Goal: Information Seeking & Learning: Learn about a topic

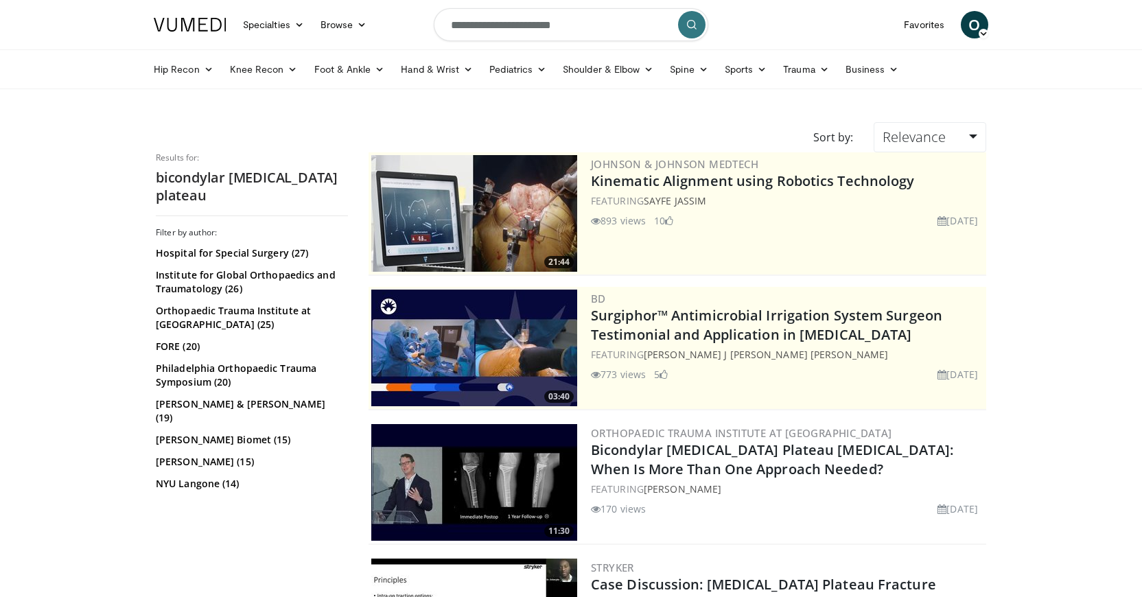
scroll to position [213, 0]
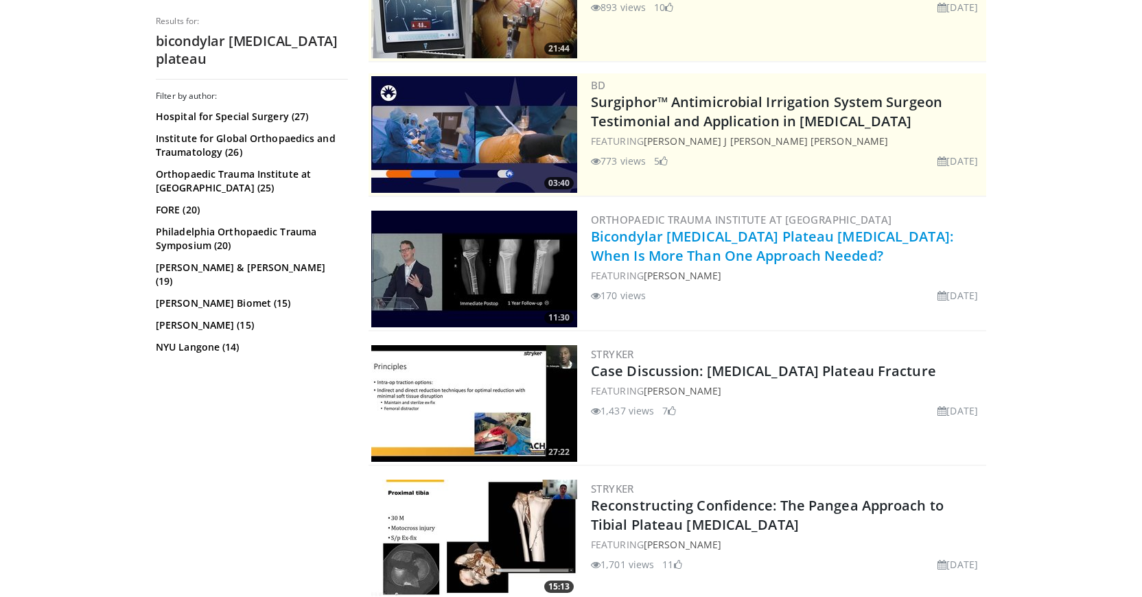
click at [682, 251] on link "Bicondylar [MEDICAL_DATA] Plateau [MEDICAL_DATA]: When Is More Than One Approac…" at bounding box center [772, 246] width 362 height 38
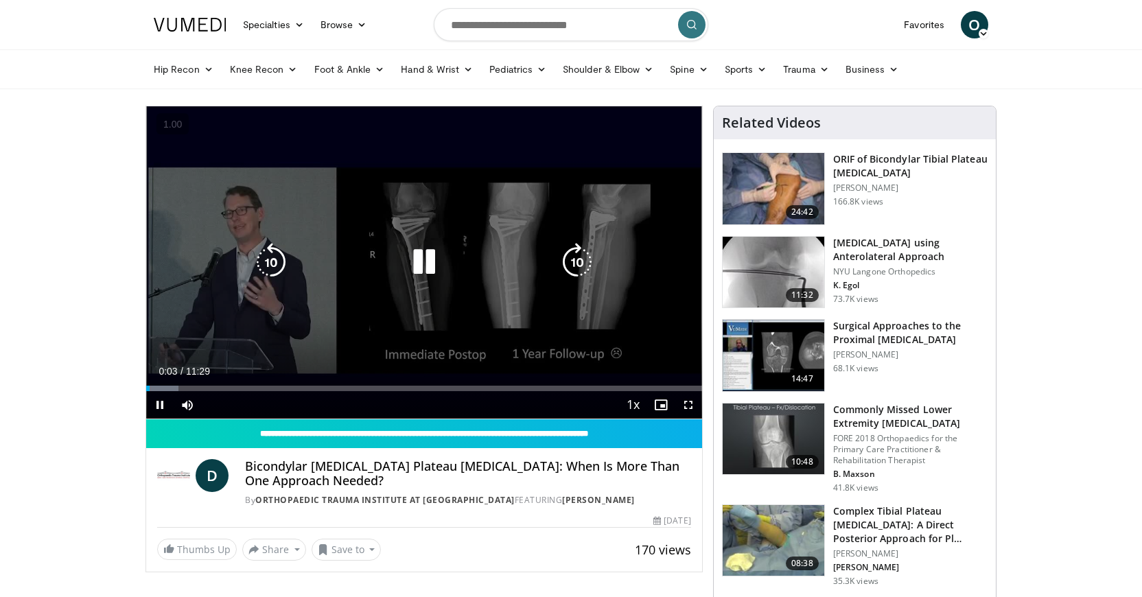
click at [421, 253] on icon "Video Player" at bounding box center [424, 262] width 38 height 38
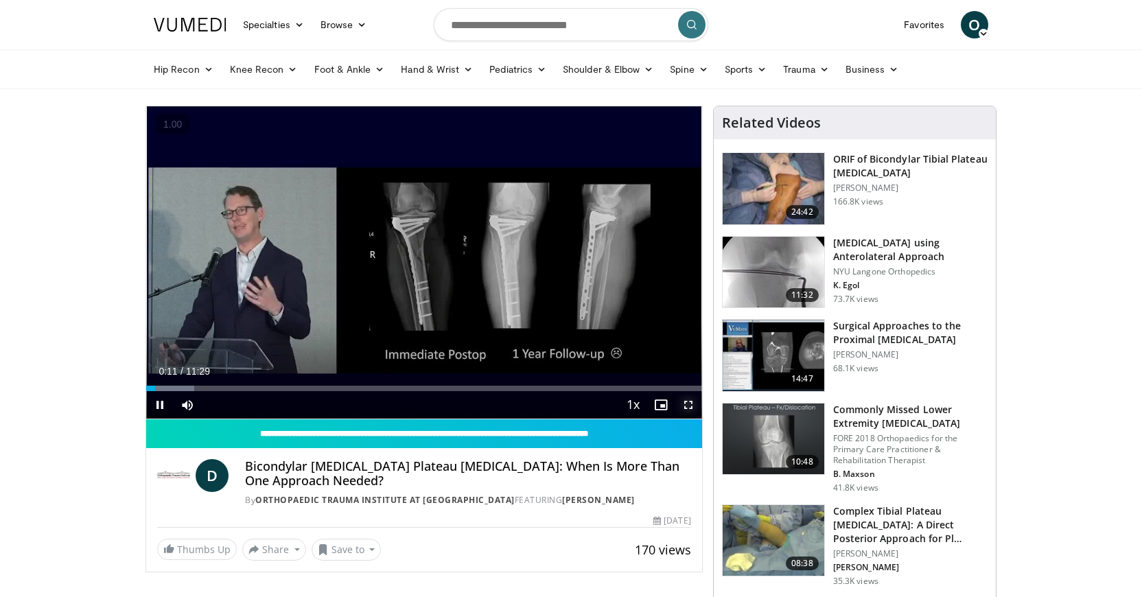
click at [693, 402] on span "Video Player" at bounding box center [688, 404] width 27 height 27
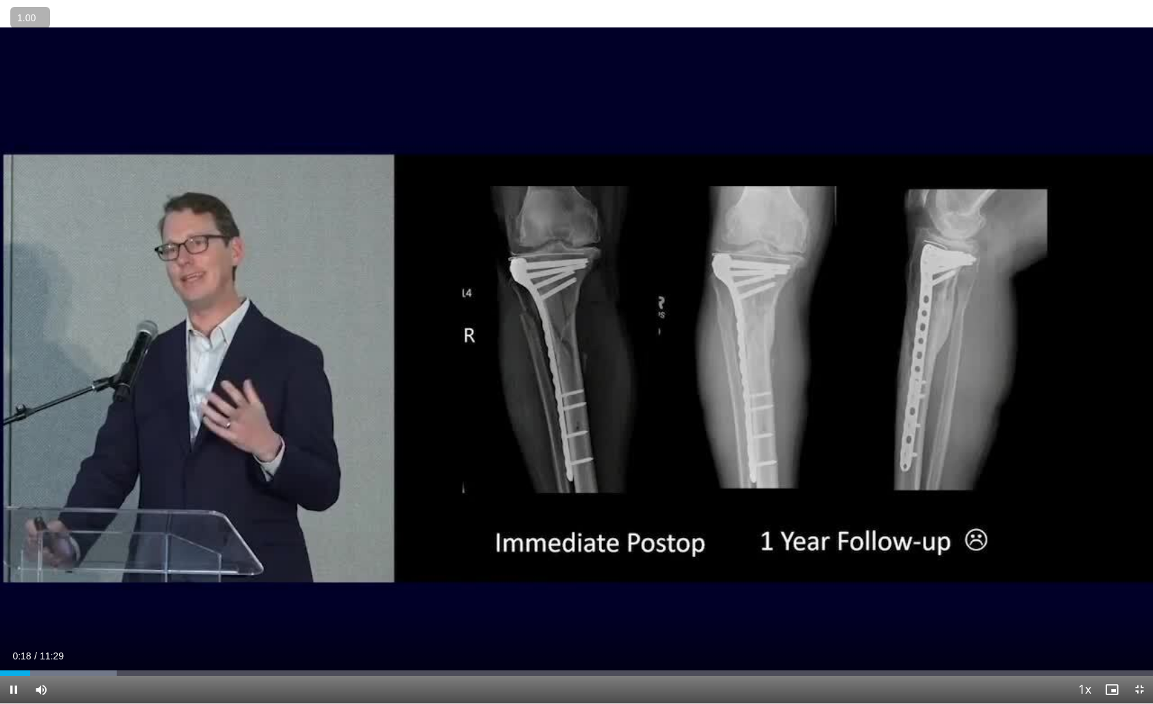
click at [0, 0] on button "+" at bounding box center [0, 0] width 0 height 0
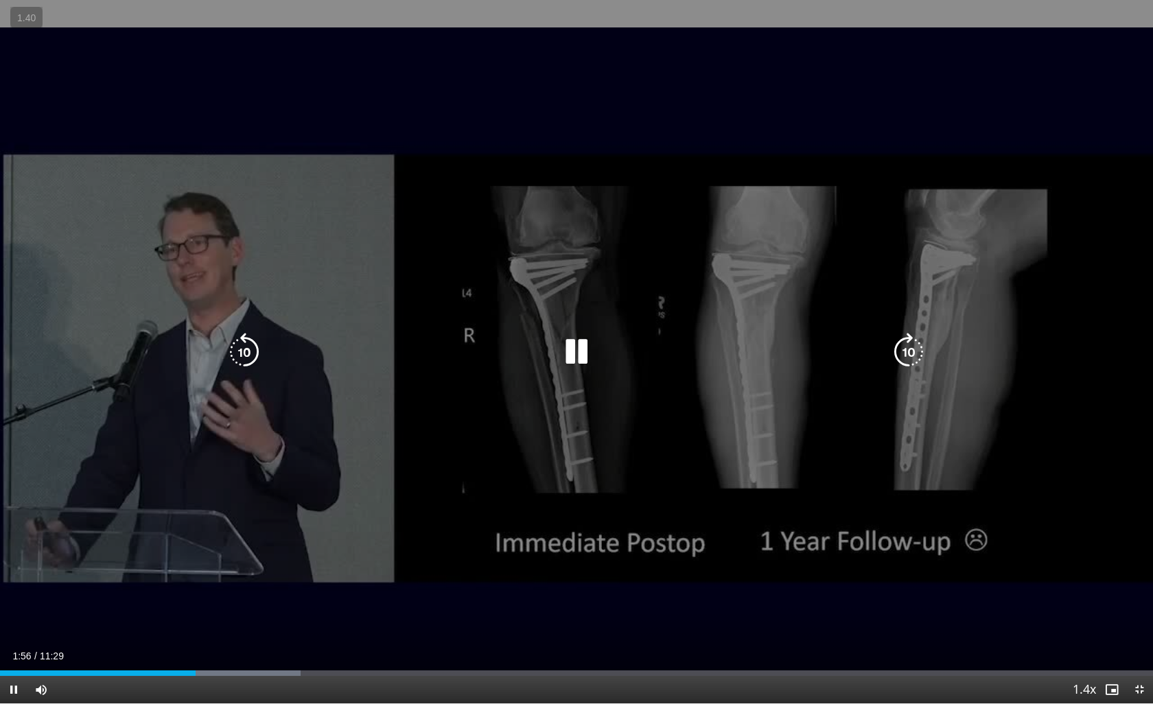
click at [582, 355] on icon "Video Player" at bounding box center [576, 352] width 38 height 38
click at [573, 362] on icon "Video Player" at bounding box center [576, 352] width 38 height 38
click at [578, 343] on icon "Video Player" at bounding box center [576, 352] width 38 height 38
click at [575, 349] on icon "Video Player" at bounding box center [576, 352] width 38 height 38
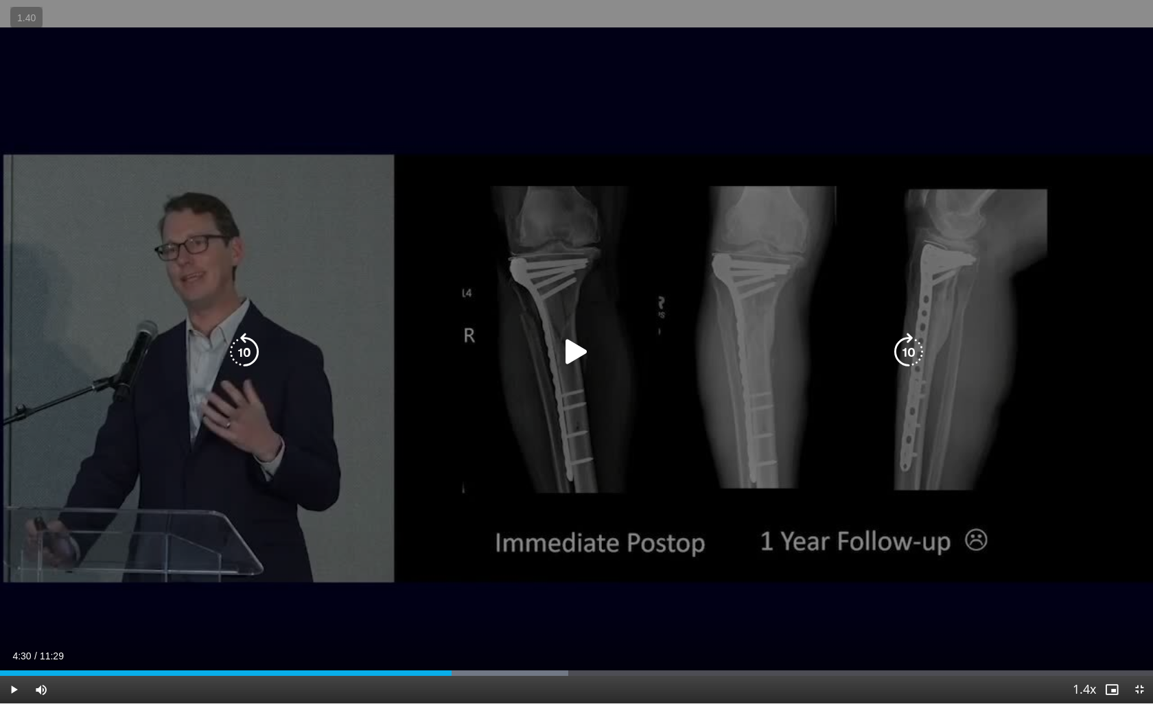
click at [569, 356] on icon "Video Player" at bounding box center [576, 352] width 38 height 38
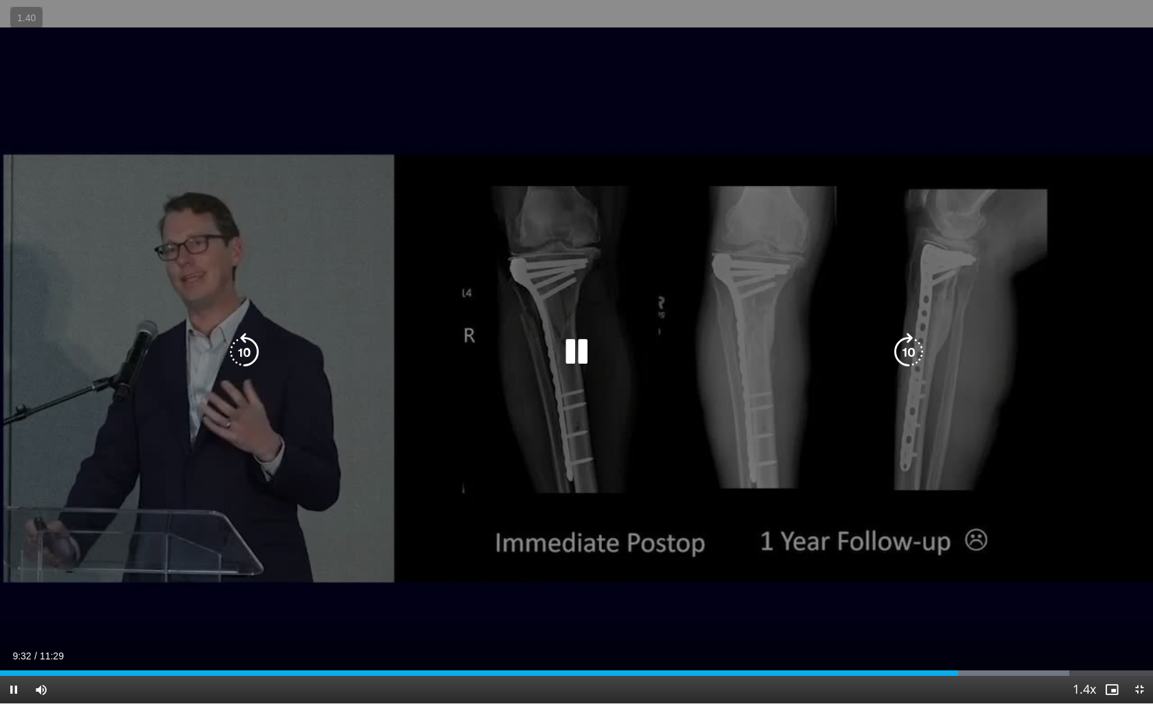
click at [581, 365] on icon "Video Player" at bounding box center [576, 352] width 38 height 38
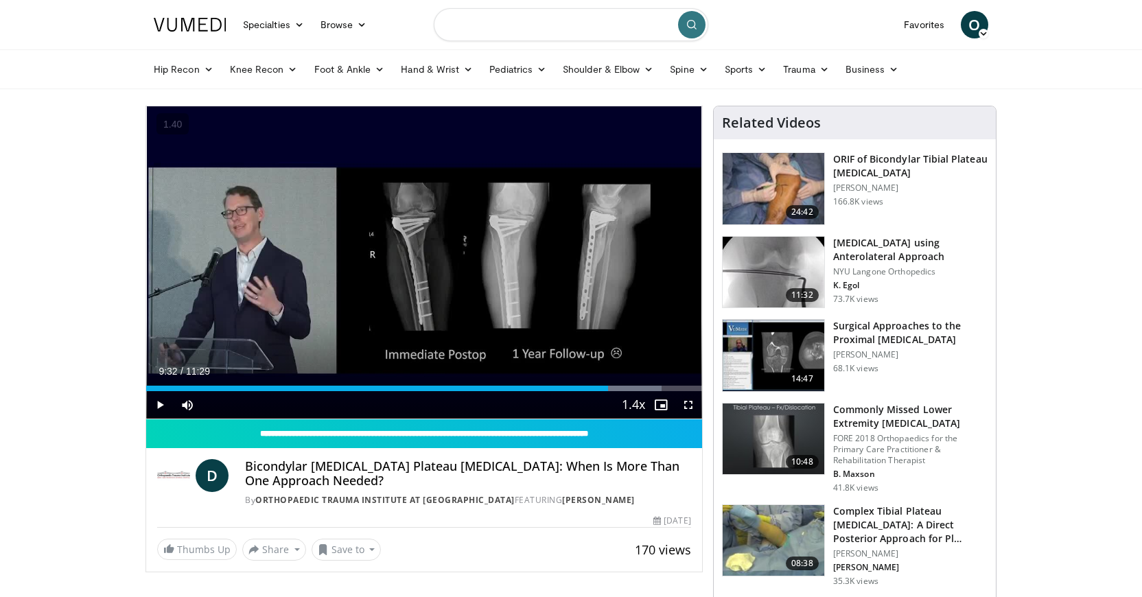
click at [560, 19] on input "Search topics, interventions" at bounding box center [571, 24] width 275 height 33
type input "**********"
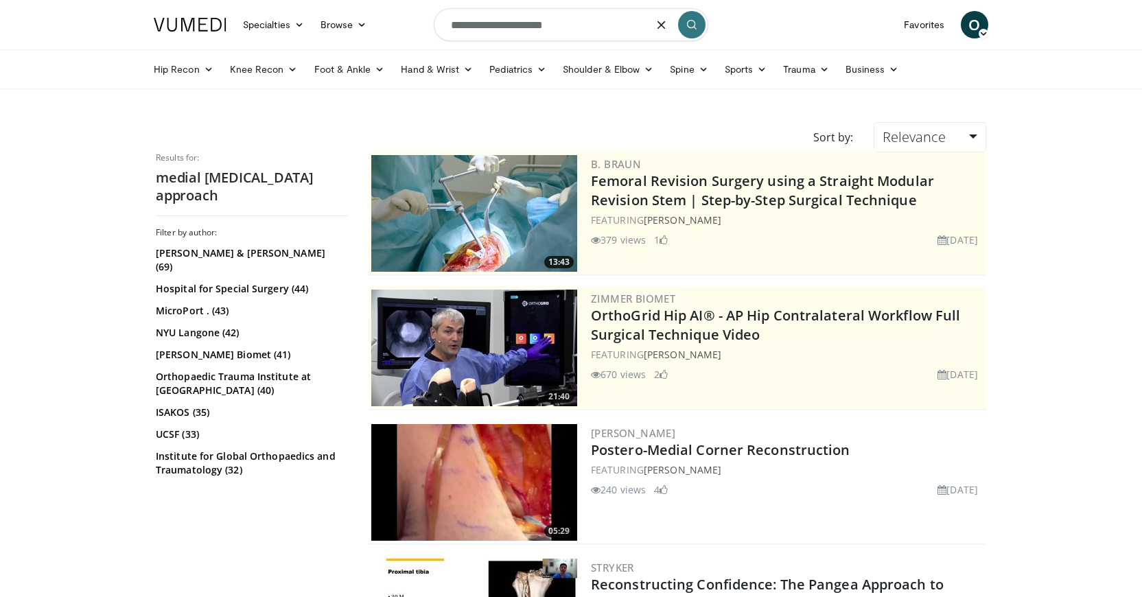
drag, startPoint x: 564, startPoint y: 25, endPoint x: 443, endPoint y: 25, distance: 120.1
click at [441, 25] on input "**********" at bounding box center [571, 24] width 275 height 33
type input "**********"
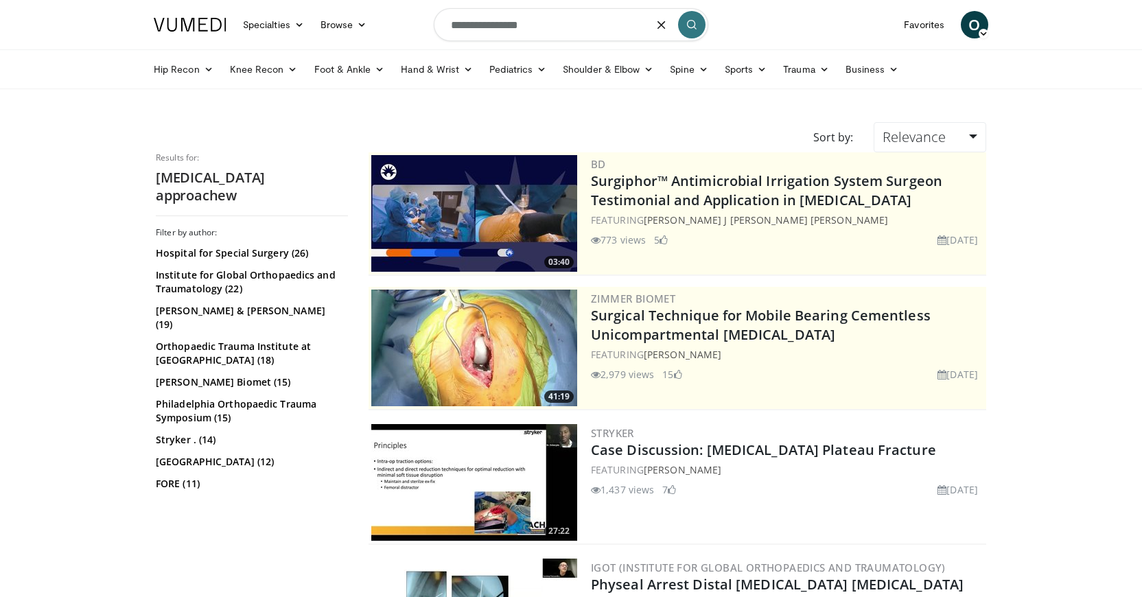
click at [562, 33] on input "**********" at bounding box center [571, 24] width 275 height 33
type input "**********"
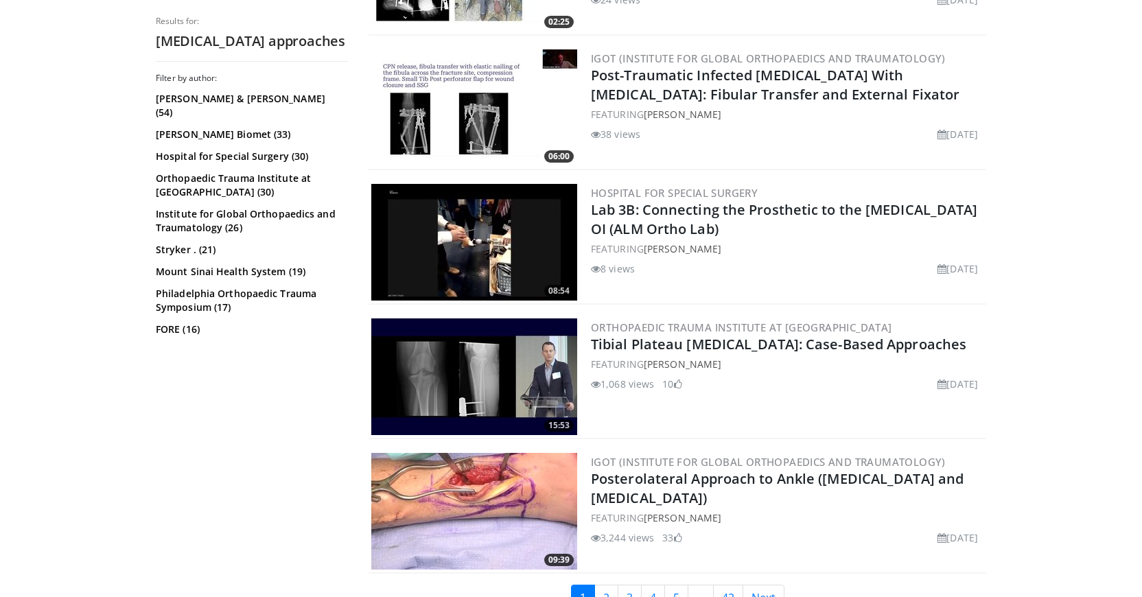
scroll to position [3317, 0]
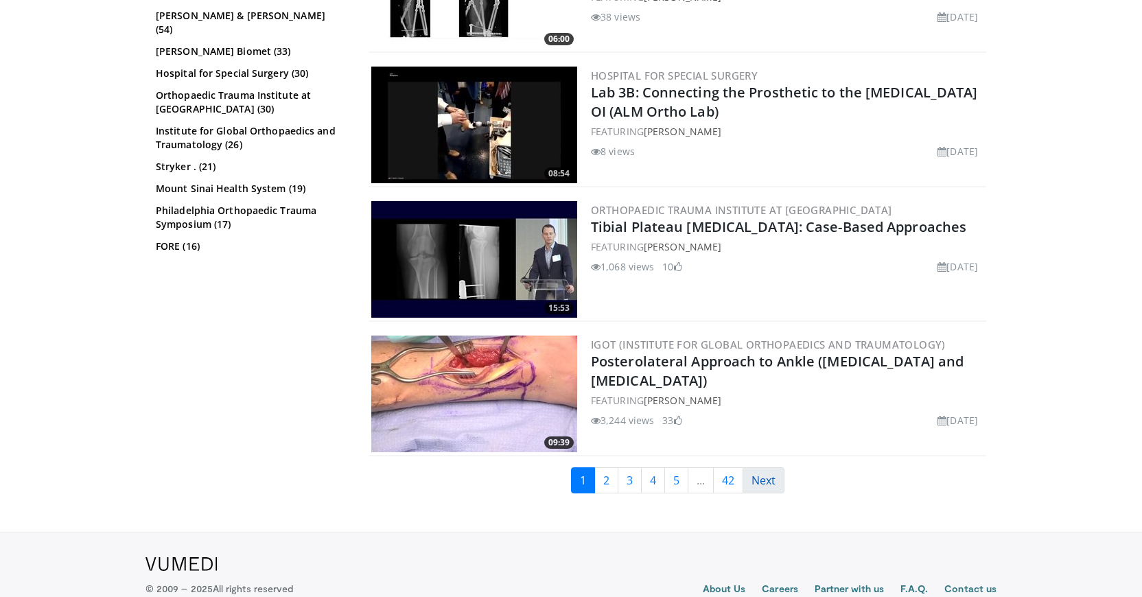
click at [769, 479] on link "Next" at bounding box center [764, 480] width 42 height 26
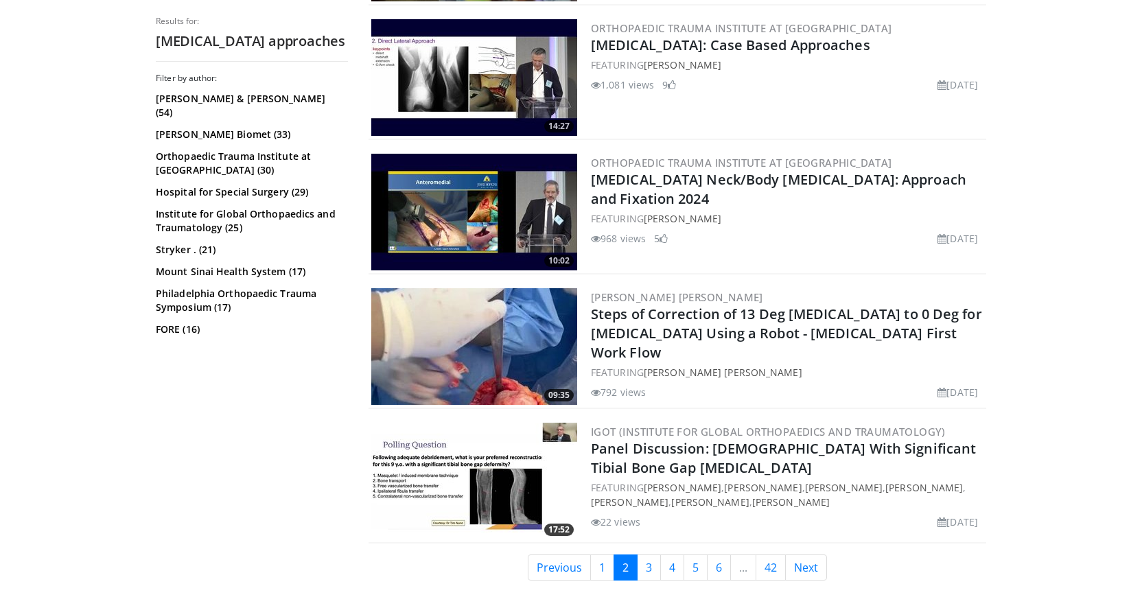
scroll to position [3226, 0]
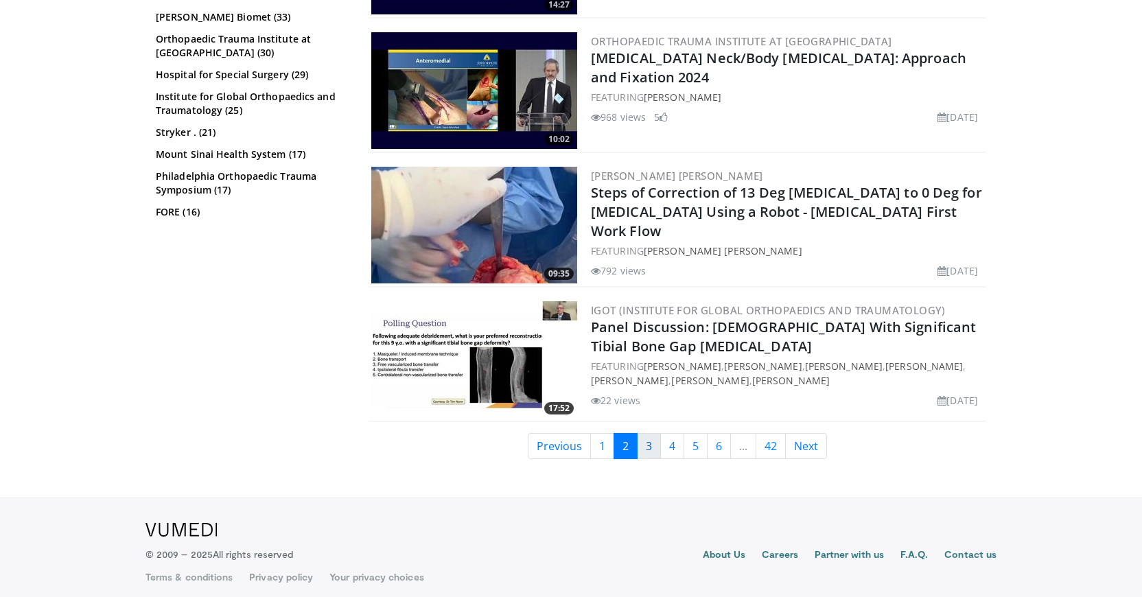
click at [652, 439] on link "3" at bounding box center [649, 446] width 24 height 26
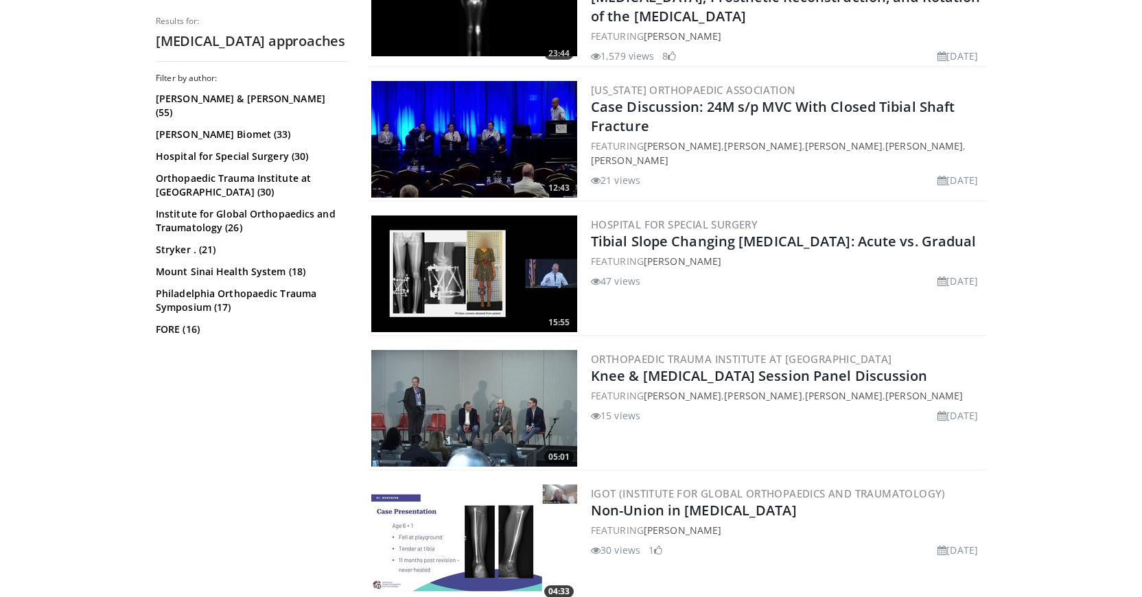
scroll to position [1168, 0]
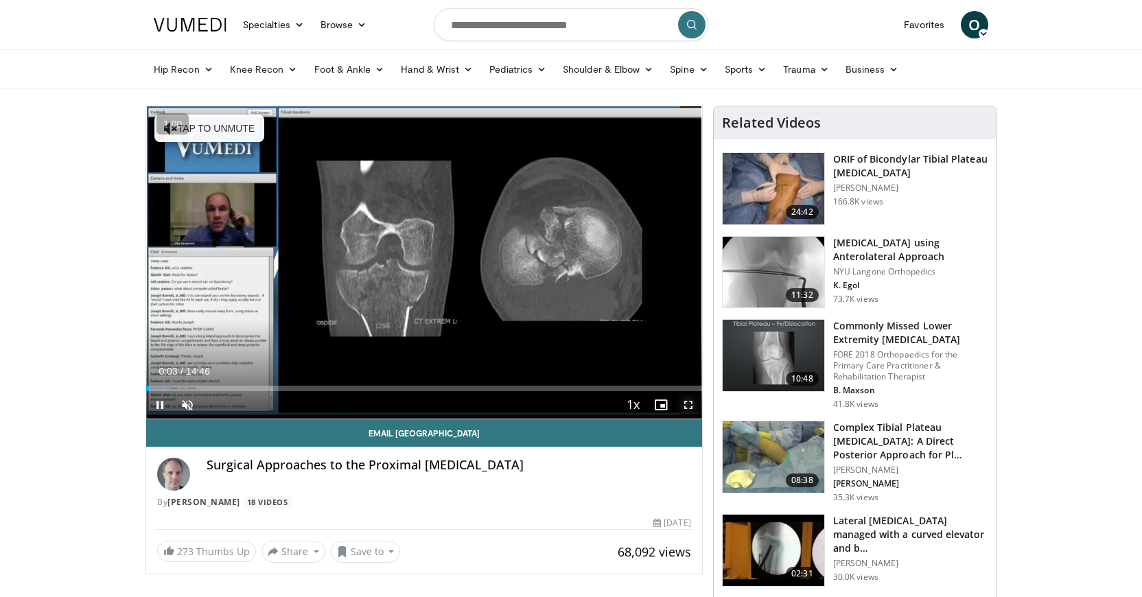
click at [685, 402] on span "Video Player" at bounding box center [688, 404] width 27 height 27
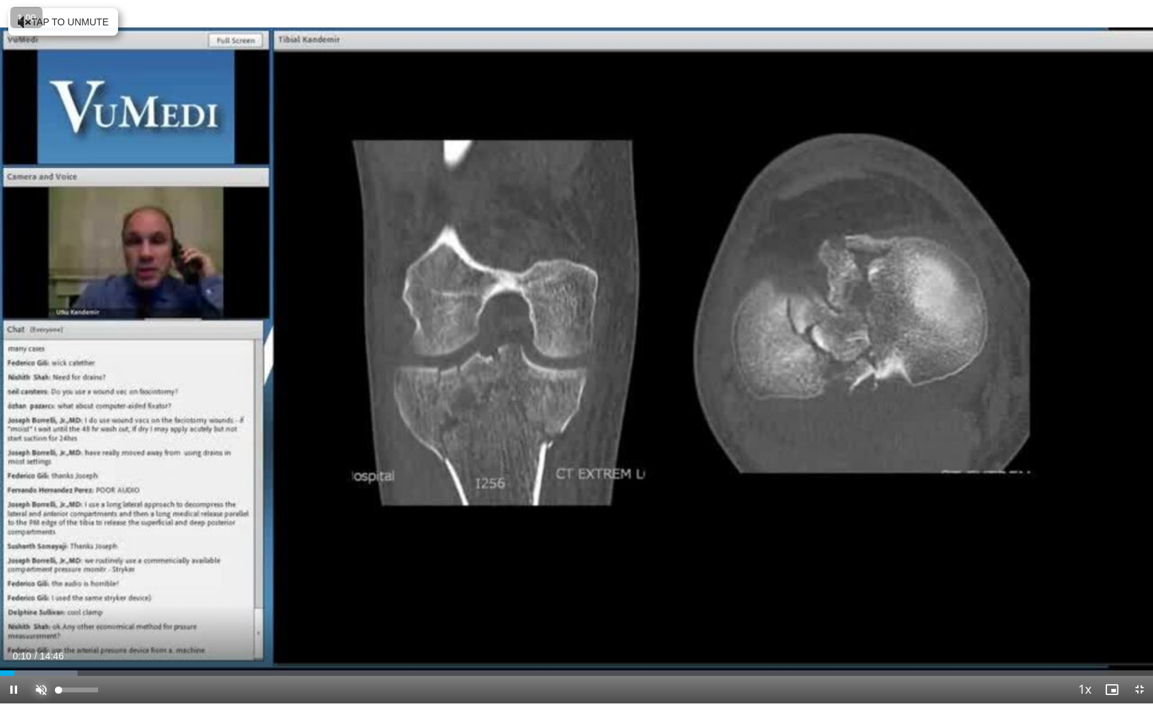
click at [40, 596] on span "Video Player" at bounding box center [40, 689] width 27 height 27
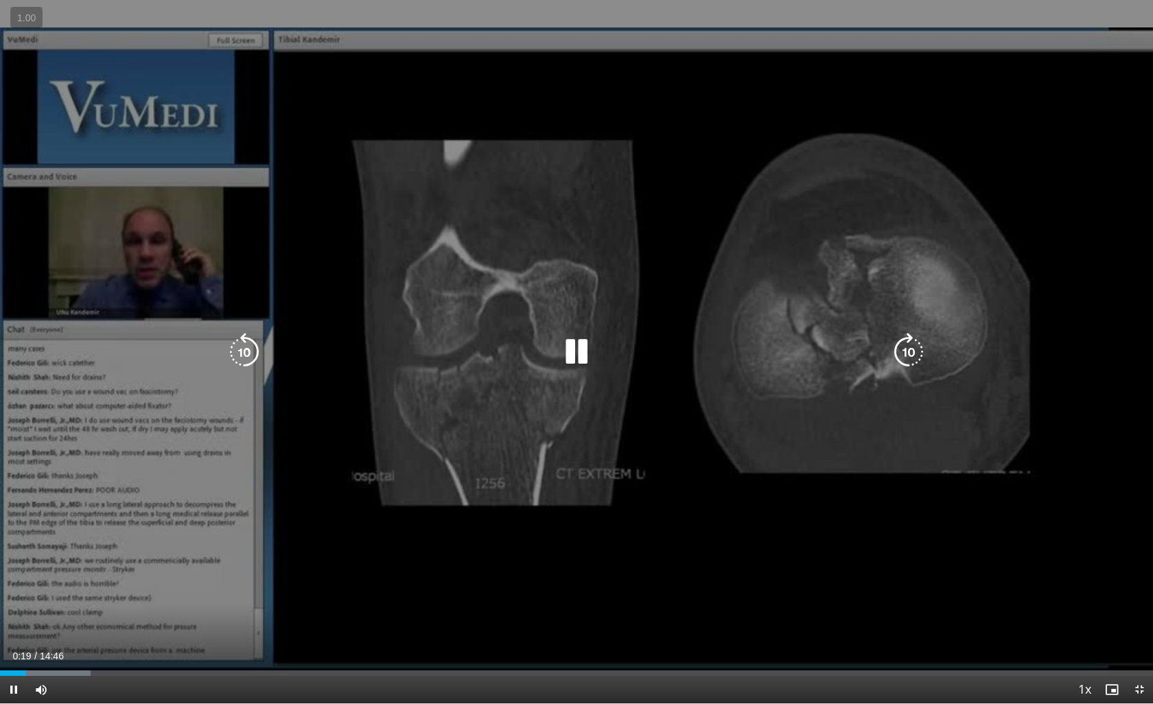
click at [579, 342] on icon "Video Player" at bounding box center [576, 352] width 38 height 38
click at [566, 348] on icon "Video Player" at bounding box center [576, 352] width 38 height 38
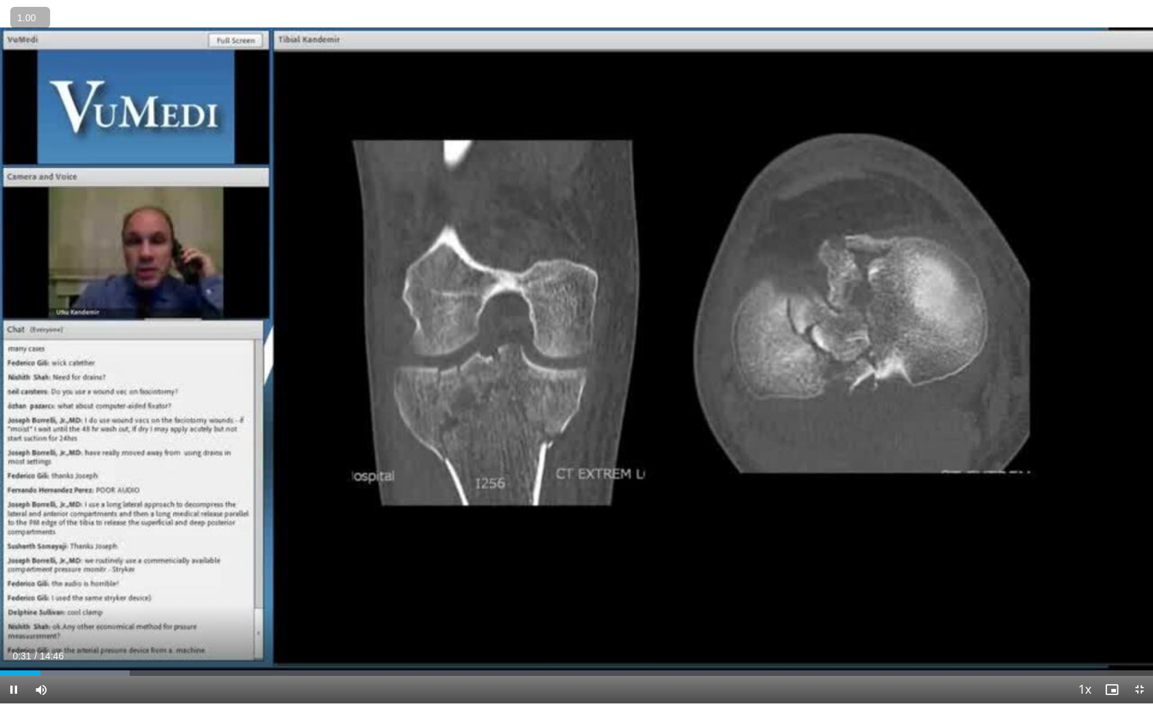
click at [0, 0] on button "+" at bounding box center [0, 0] width 0 height 0
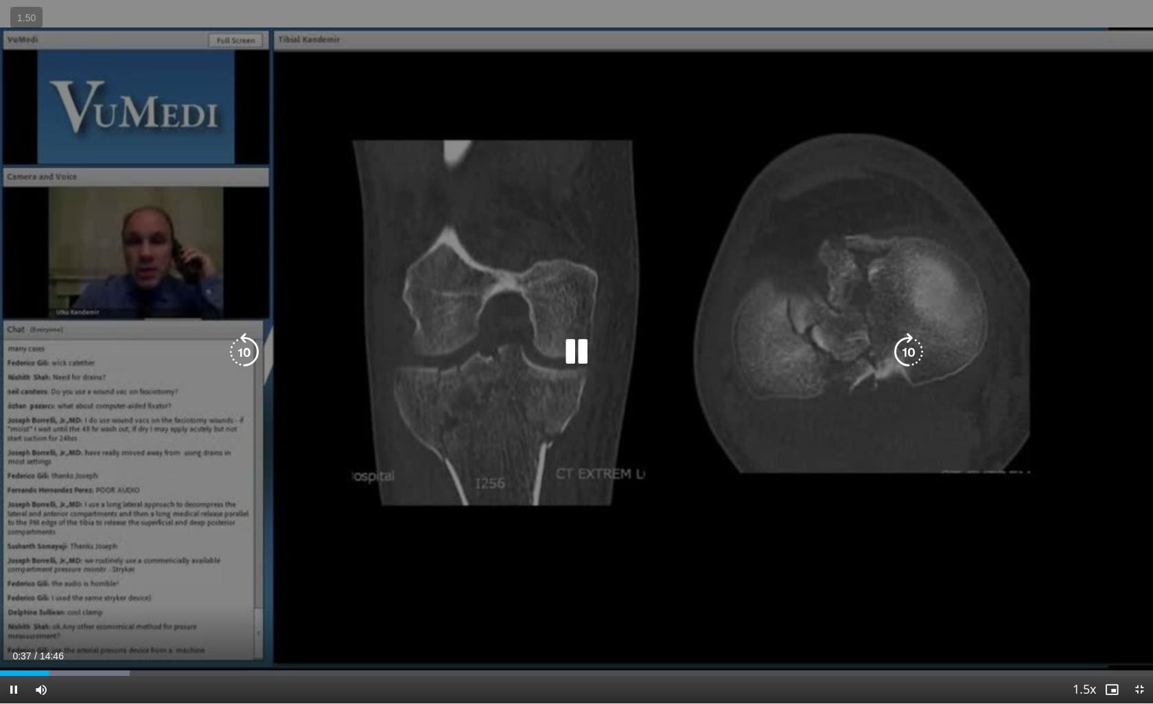
click at [912, 349] on icon "Video Player" at bounding box center [909, 352] width 38 height 38
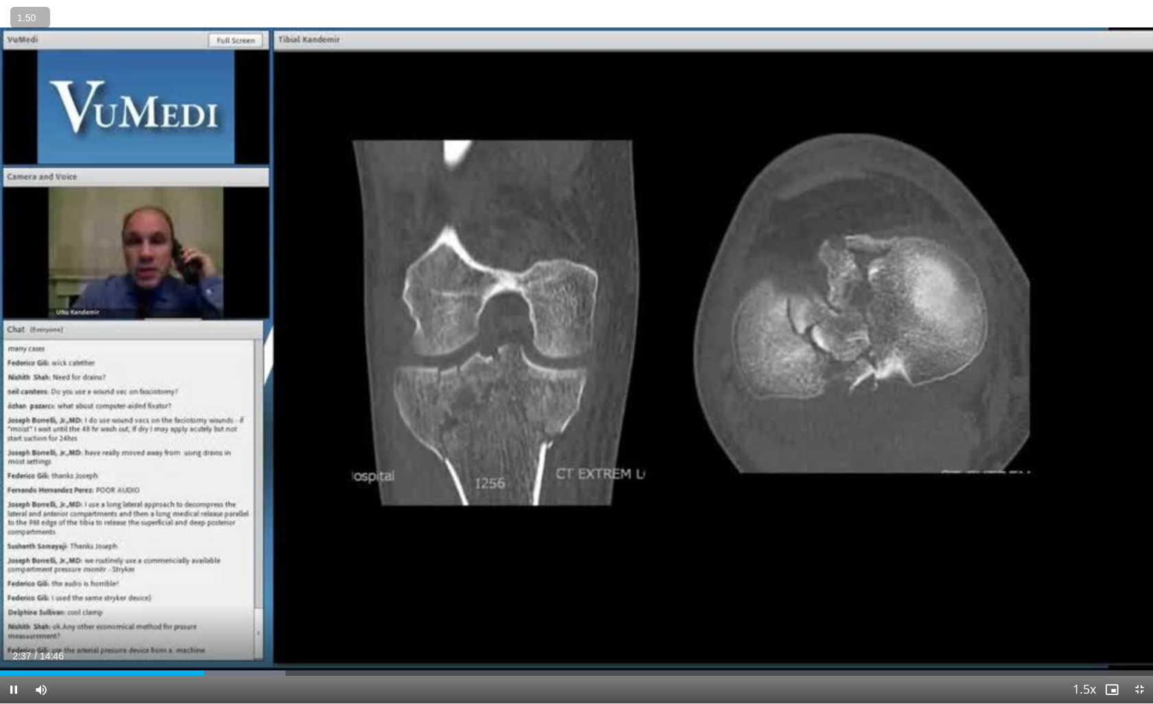
click at [0, 0] on button "−" at bounding box center [0, 0] width 0 height 0
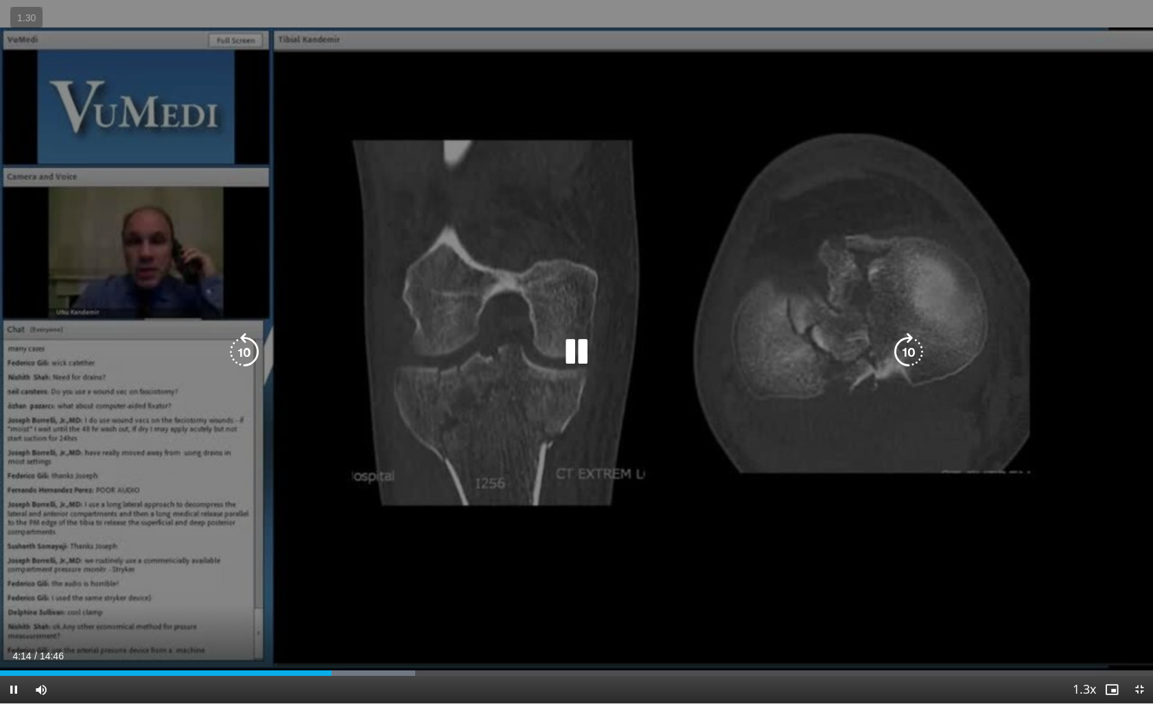
click at [571, 345] on icon "Video Player" at bounding box center [576, 352] width 38 height 38
click at [569, 352] on icon "Video Player" at bounding box center [576, 352] width 38 height 38
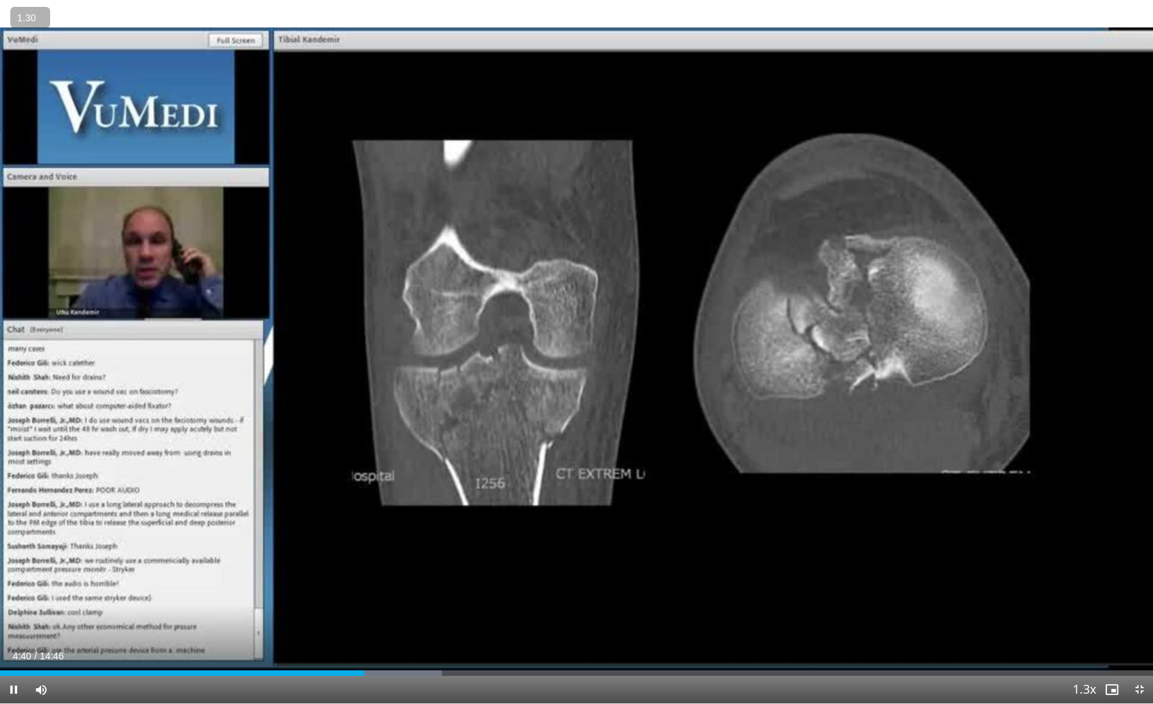
click at [0, 0] on button "+" at bounding box center [0, 0] width 0 height 0
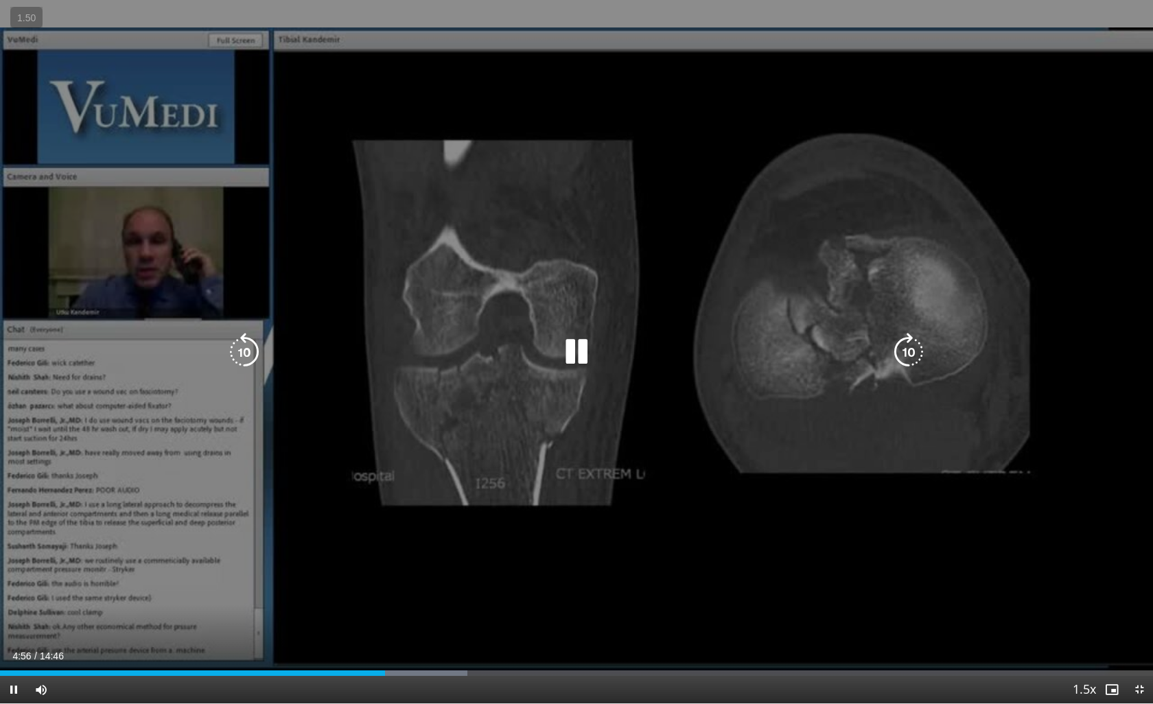
click at [564, 362] on icon "Video Player" at bounding box center [576, 352] width 38 height 38
click at [566, 362] on icon "Video Player" at bounding box center [576, 352] width 38 height 38
click at [574, 348] on icon "Video Player" at bounding box center [576, 352] width 38 height 38
click at [579, 356] on icon "Video Player" at bounding box center [576, 352] width 38 height 38
click at [572, 343] on icon "Video Player" at bounding box center [576, 352] width 38 height 38
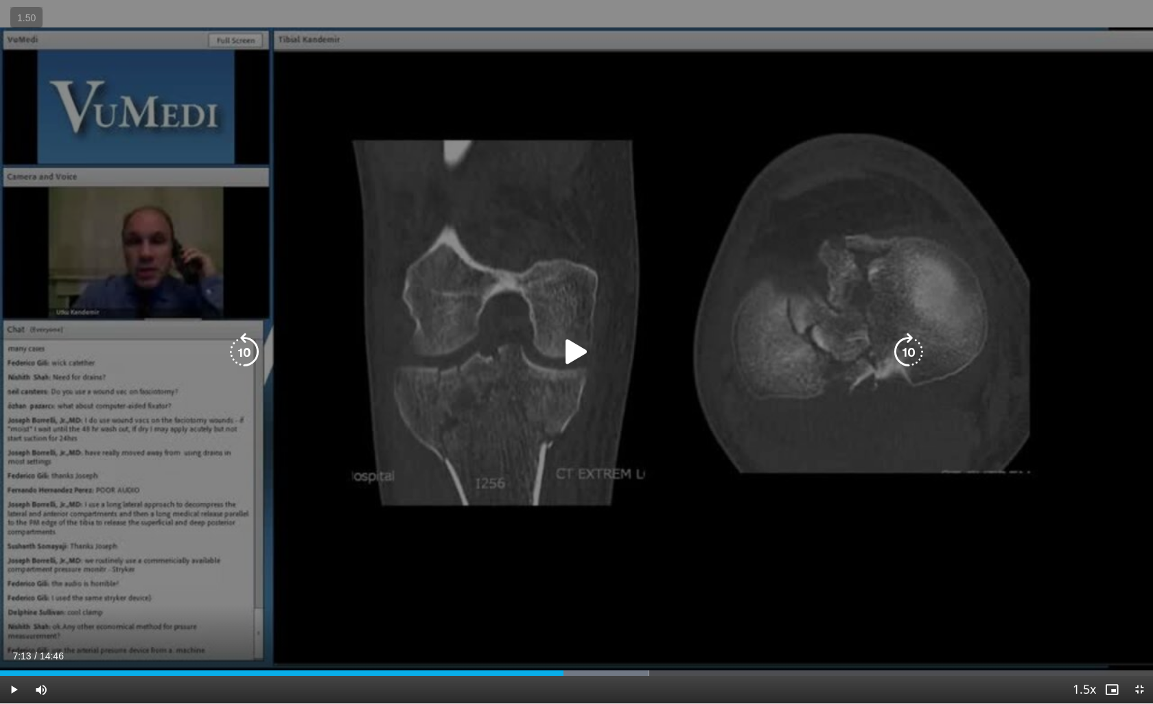
click at [575, 369] on icon "Video Player" at bounding box center [576, 352] width 38 height 38
click at [257, 357] on icon "Video Player" at bounding box center [244, 352] width 38 height 38
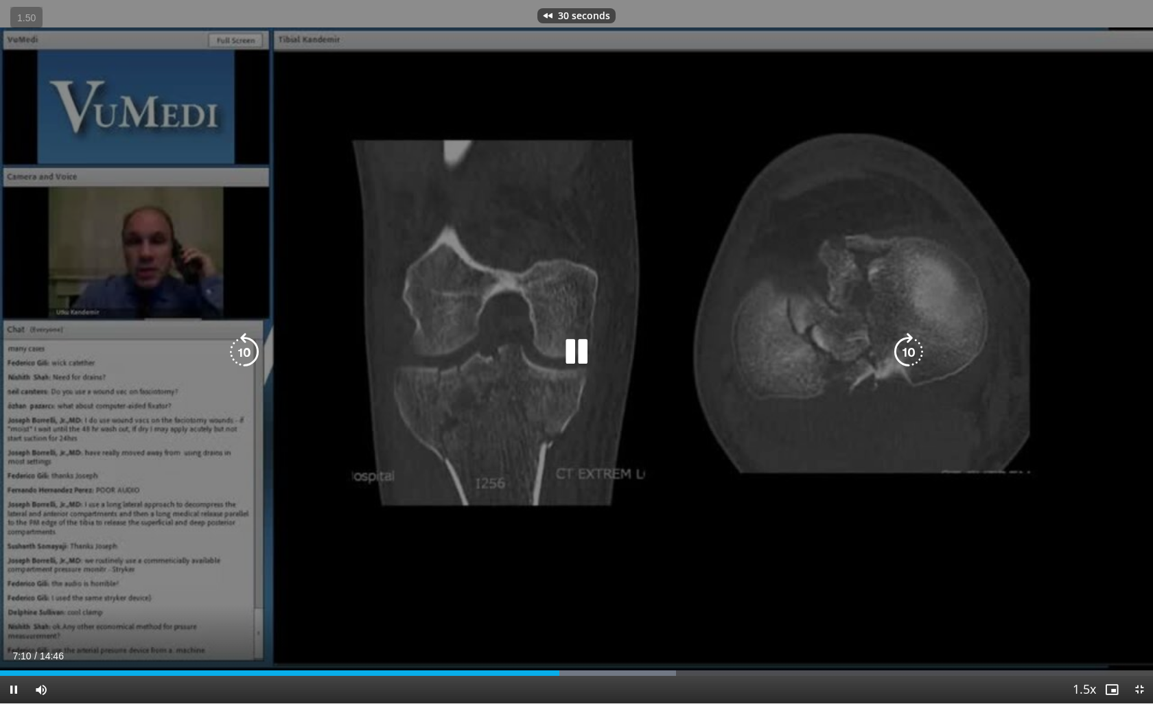
click at [257, 357] on icon "Video Player" at bounding box center [244, 352] width 38 height 38
click at [244, 356] on icon "Video Player" at bounding box center [244, 352] width 38 height 38
click at [246, 355] on icon "Video Player" at bounding box center [244, 352] width 38 height 38
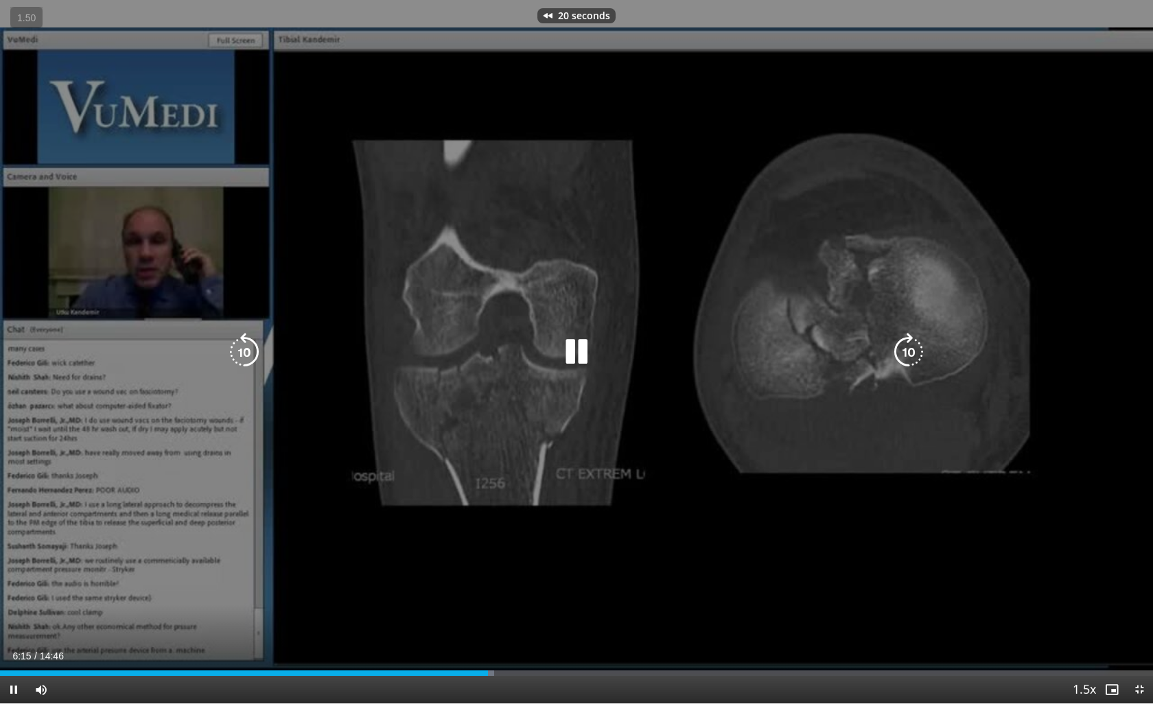
click at [246, 355] on icon "Video Player" at bounding box center [244, 352] width 38 height 38
click at [258, 344] on icon "Video Player" at bounding box center [244, 352] width 38 height 38
click at [255, 345] on icon "Video Player" at bounding box center [244, 352] width 38 height 38
click at [583, 368] on icon "Video Player" at bounding box center [576, 352] width 38 height 38
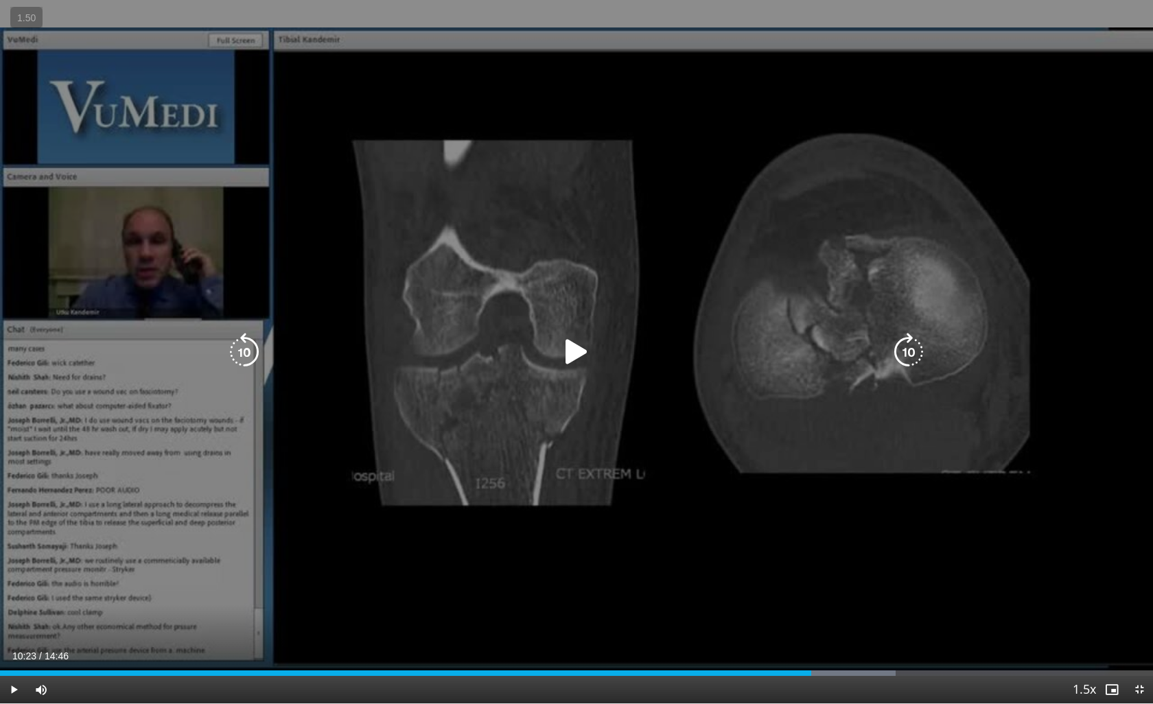
click at [572, 358] on icon "Video Player" at bounding box center [576, 352] width 38 height 38
click at [566, 354] on icon "Video Player" at bounding box center [576, 352] width 38 height 38
click at [573, 355] on icon "Video Player" at bounding box center [576, 352] width 38 height 38
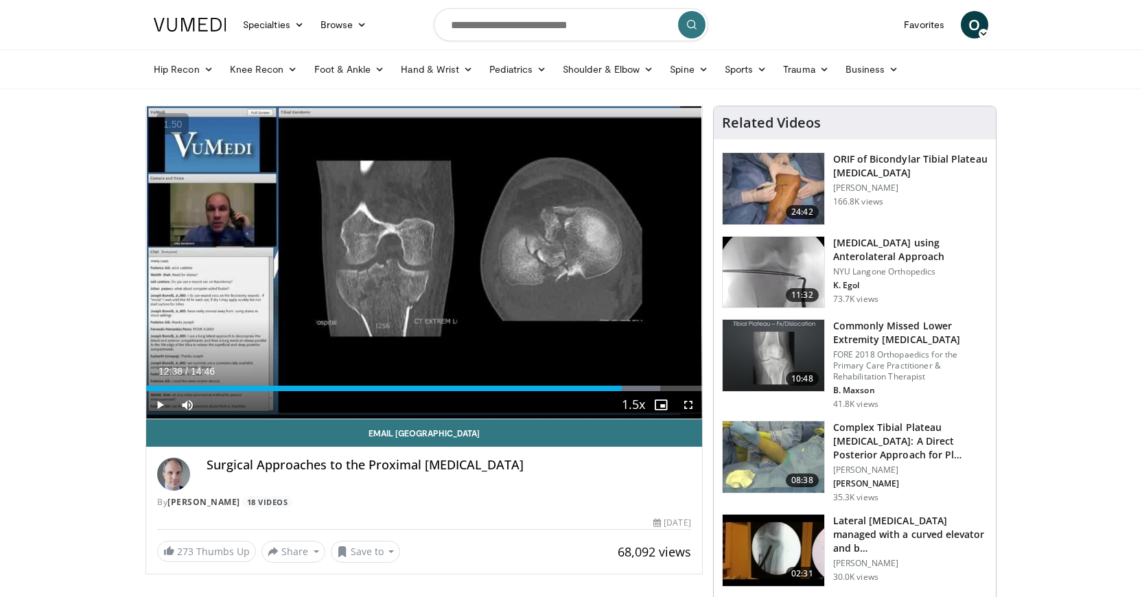
click at [774, 194] on img at bounding box center [774, 188] width 102 height 71
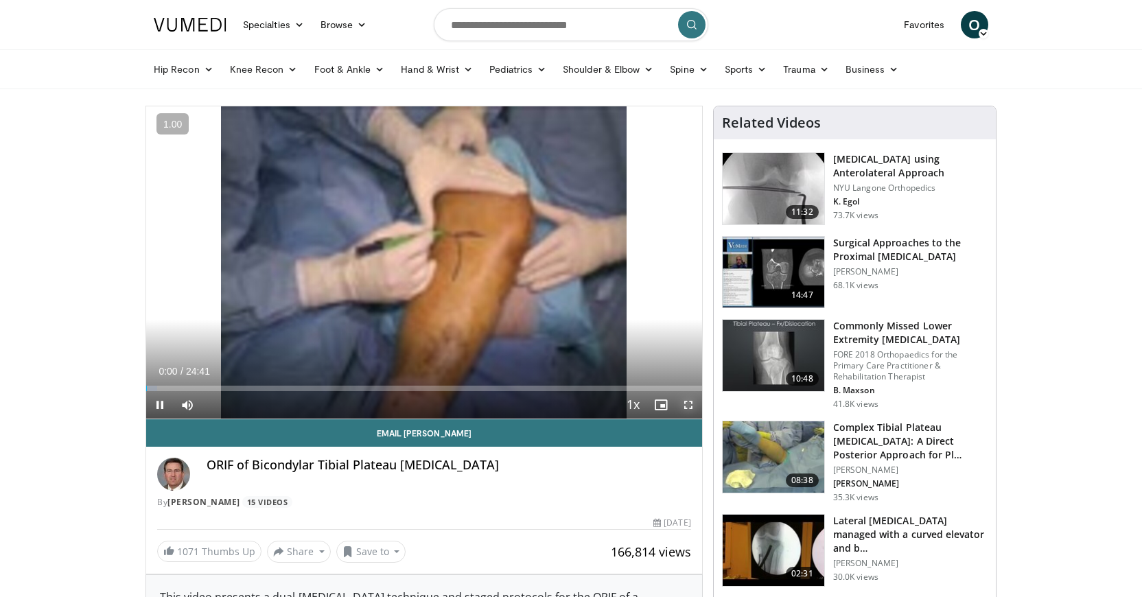
click at [687, 399] on span "Video Player" at bounding box center [688, 404] width 27 height 27
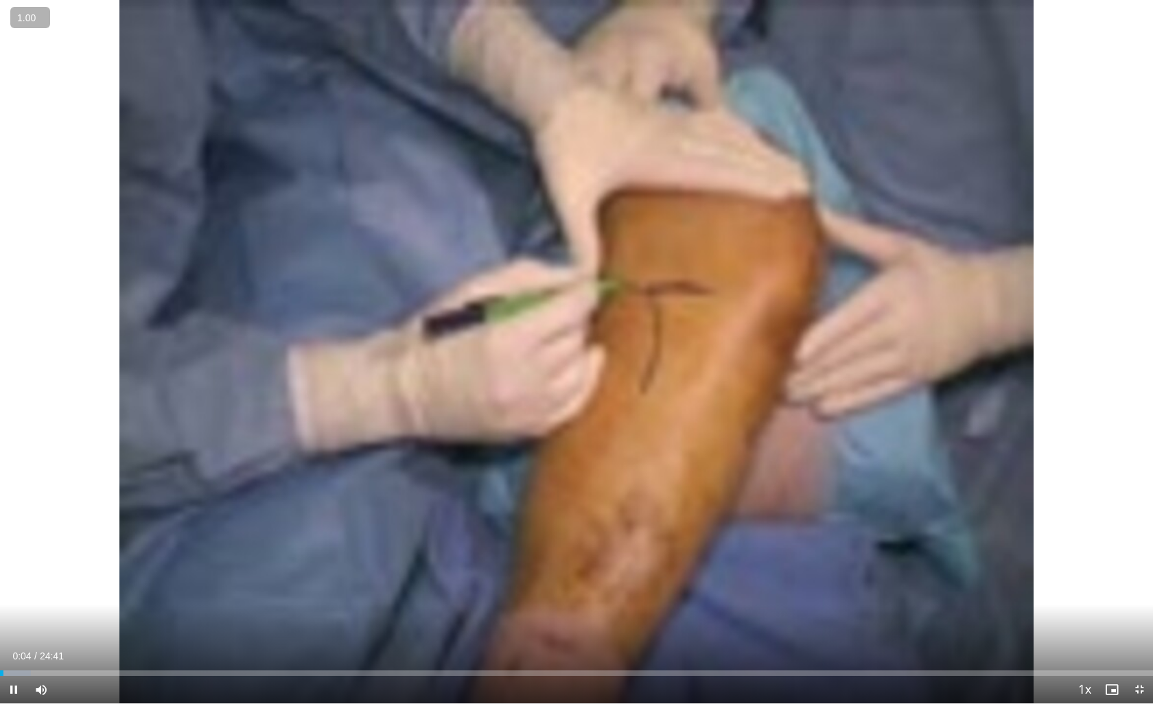
click at [0, 0] on button "+" at bounding box center [0, 0] width 0 height 0
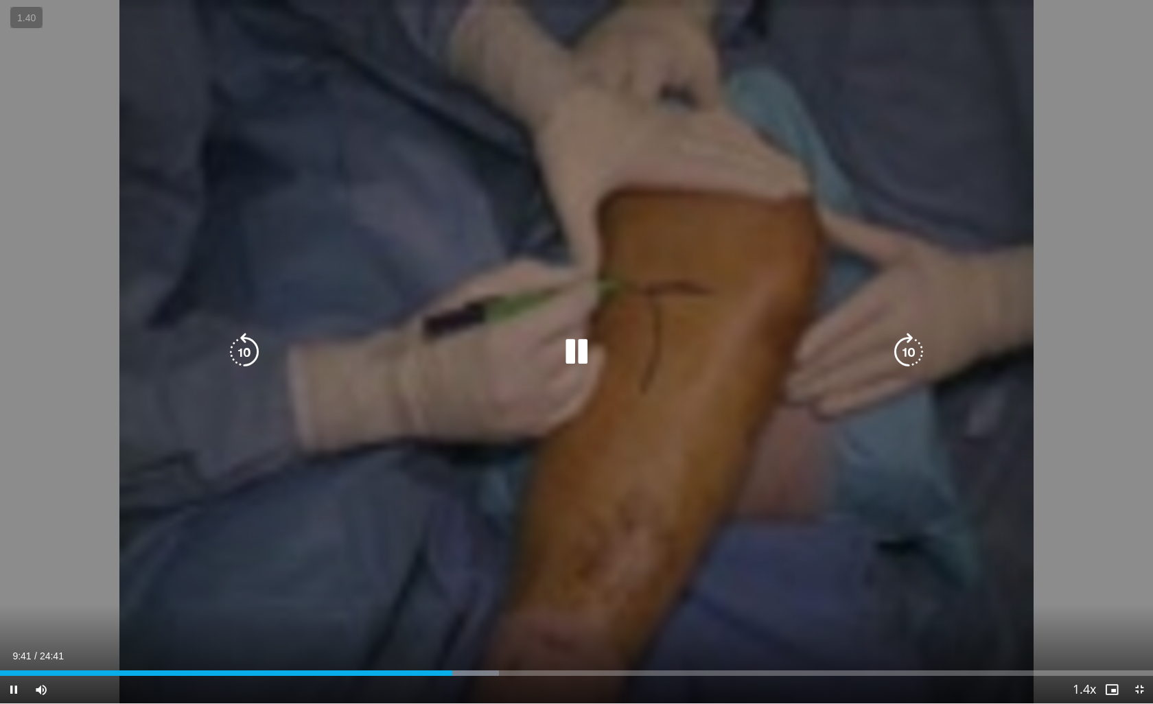
click at [590, 358] on icon "Video Player" at bounding box center [576, 352] width 38 height 38
click at [576, 347] on icon "Video Player" at bounding box center [576, 352] width 38 height 38
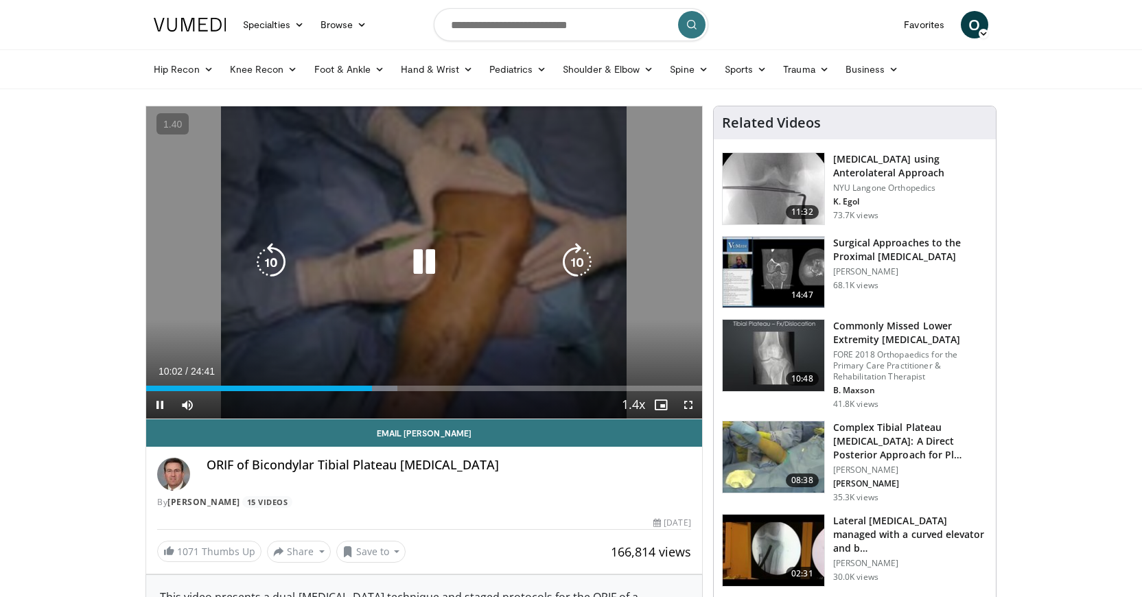
click at [430, 266] on icon "Video Player" at bounding box center [424, 262] width 38 height 38
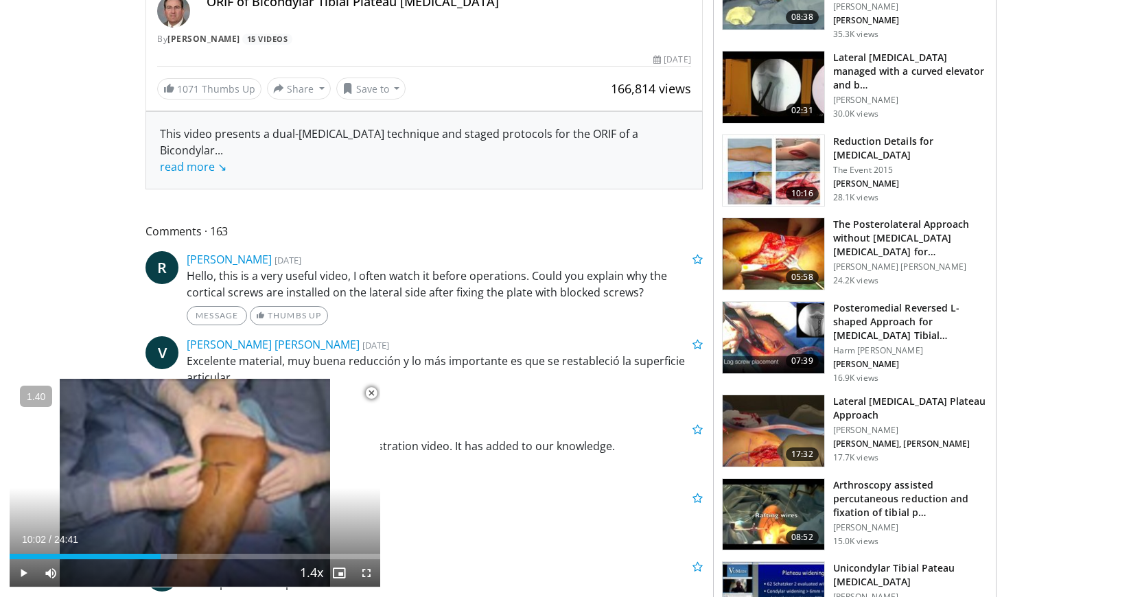
scroll to position [475, 0]
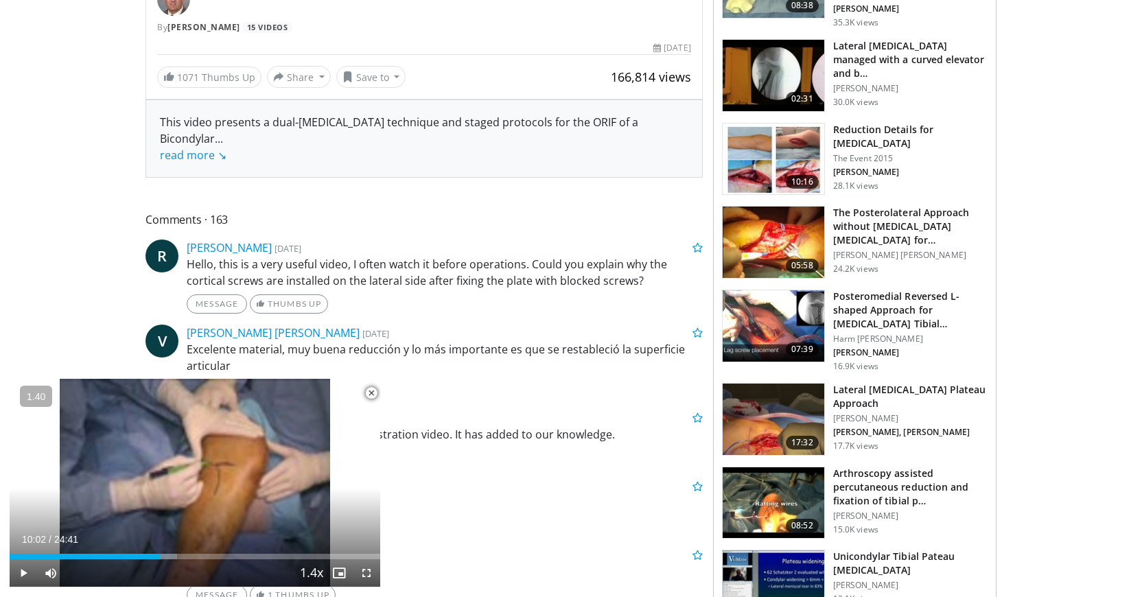
click at [851, 393] on h3 "Lateral [MEDICAL_DATA] Plateau Approach" at bounding box center [910, 396] width 154 height 27
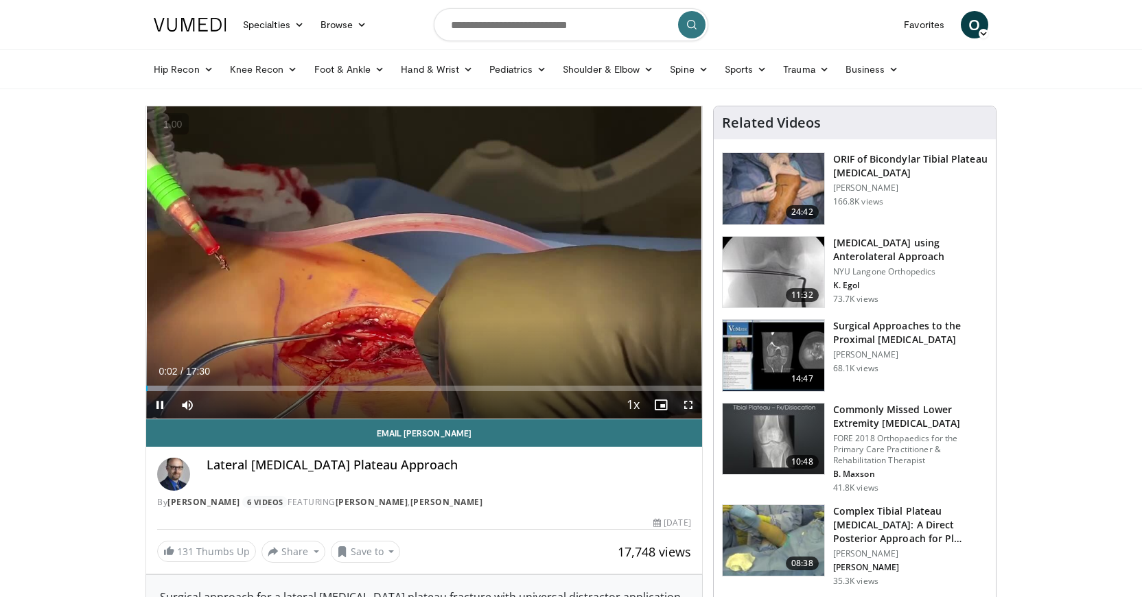
click at [682, 399] on span "Video Player" at bounding box center [688, 404] width 27 height 27
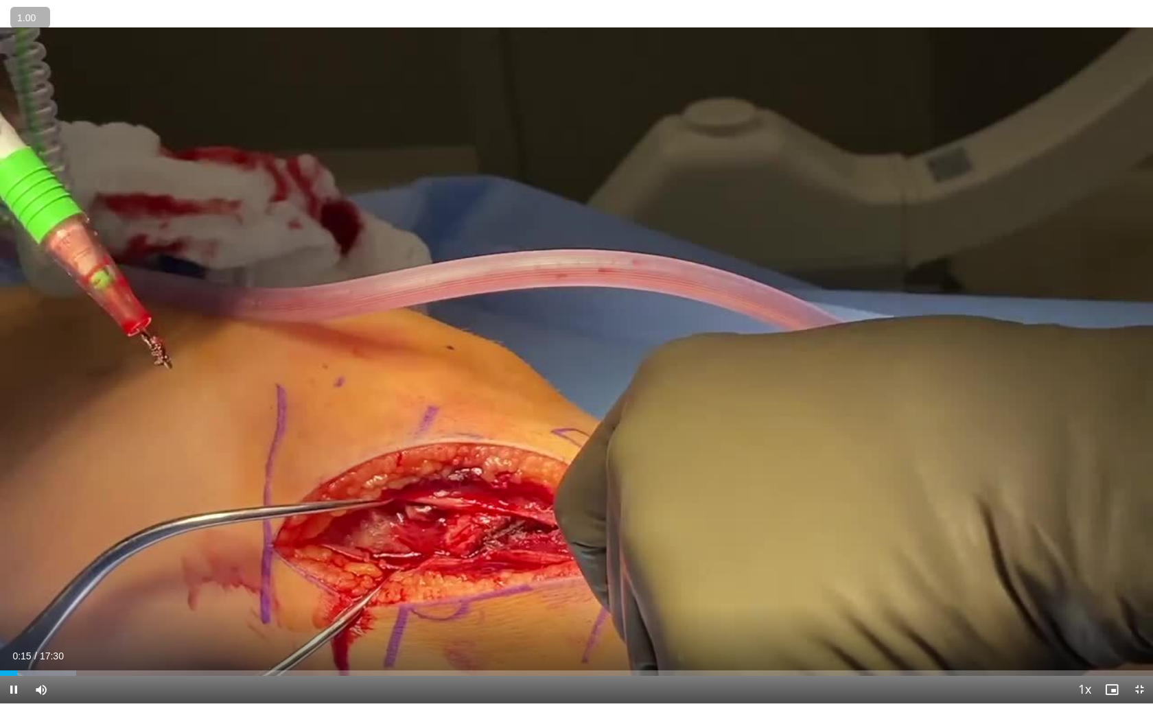
click at [0, 0] on button "+" at bounding box center [0, 0] width 0 height 0
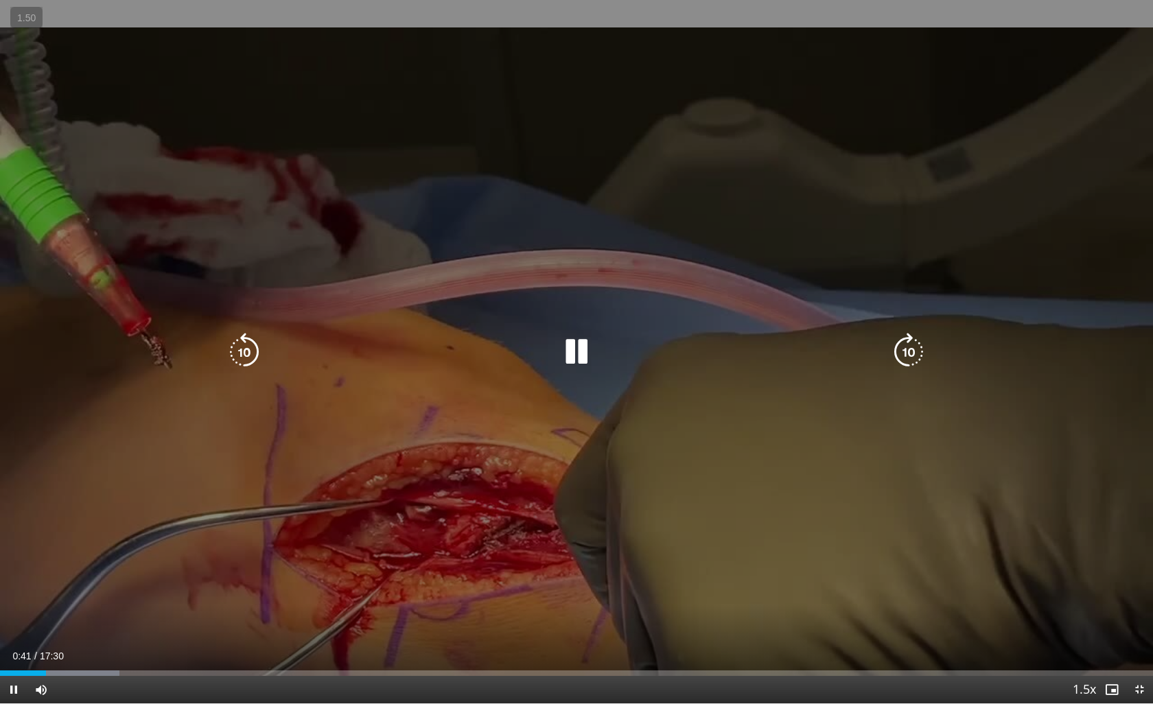
click at [569, 341] on icon "Video Player" at bounding box center [576, 352] width 38 height 38
click at [568, 361] on icon "Video Player" at bounding box center [576, 352] width 38 height 38
click at [580, 358] on icon "Video Player" at bounding box center [576, 352] width 38 height 38
click at [590, 349] on icon "Video Player" at bounding box center [576, 352] width 38 height 38
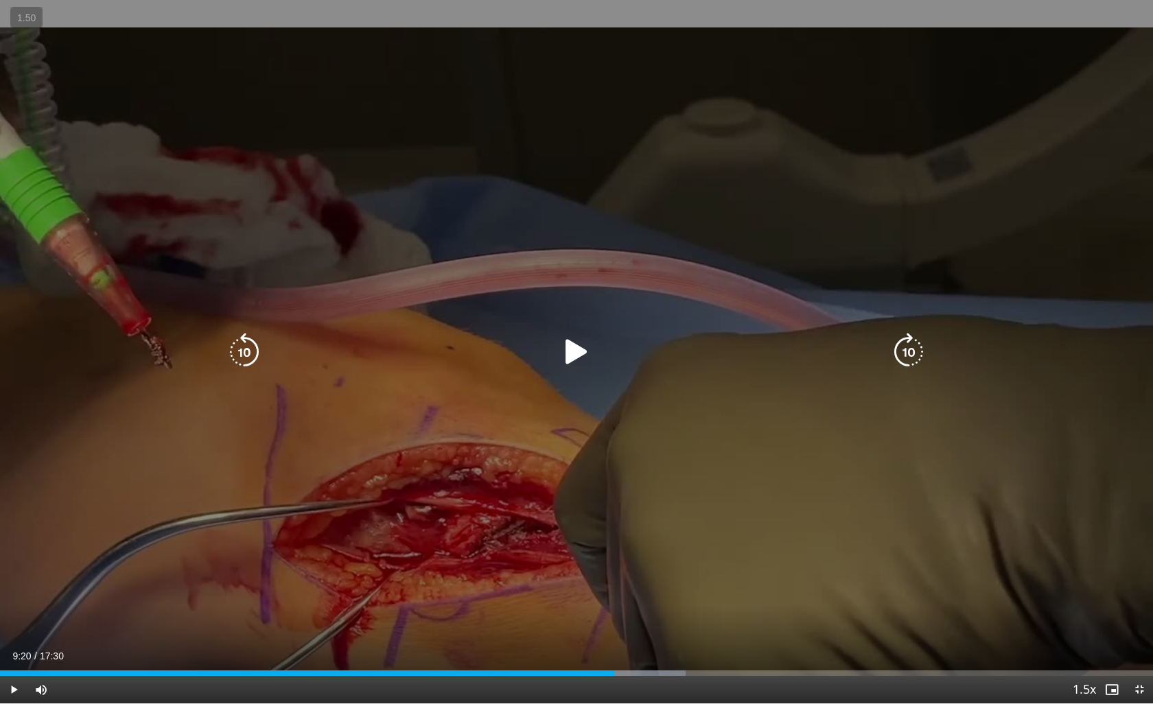
click at [566, 354] on icon "Video Player" at bounding box center [576, 352] width 38 height 38
click at [583, 336] on icon "Video Player" at bounding box center [576, 352] width 38 height 38
click at [569, 360] on icon "Video Player" at bounding box center [576, 352] width 38 height 38
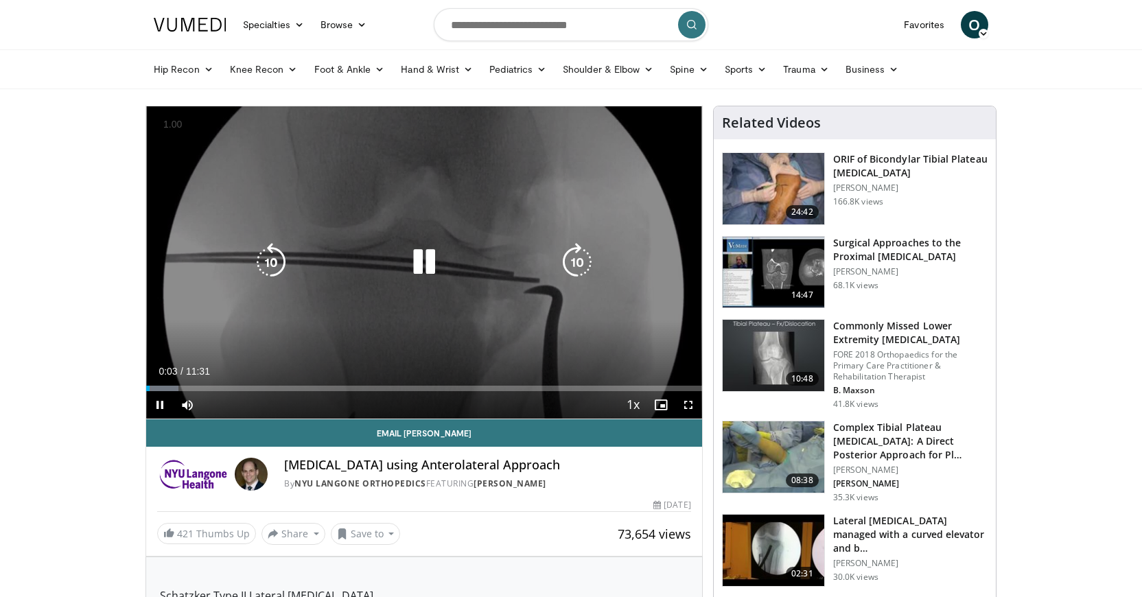
click at [570, 270] on icon "Video Player" at bounding box center [577, 262] width 38 height 38
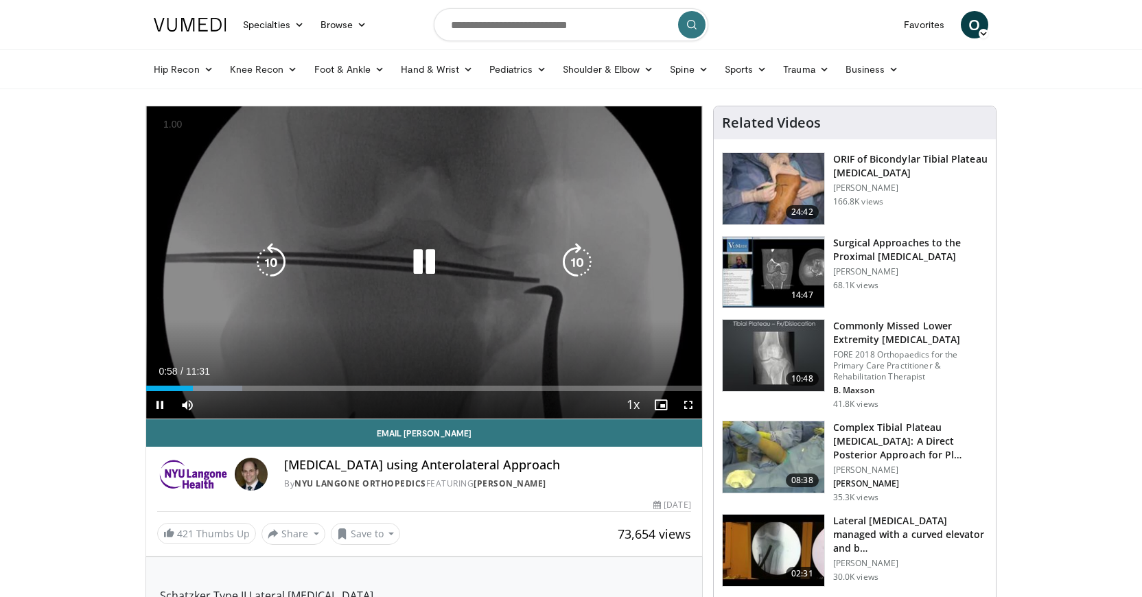
click at [271, 257] on icon "Video Player" at bounding box center [271, 262] width 38 height 38
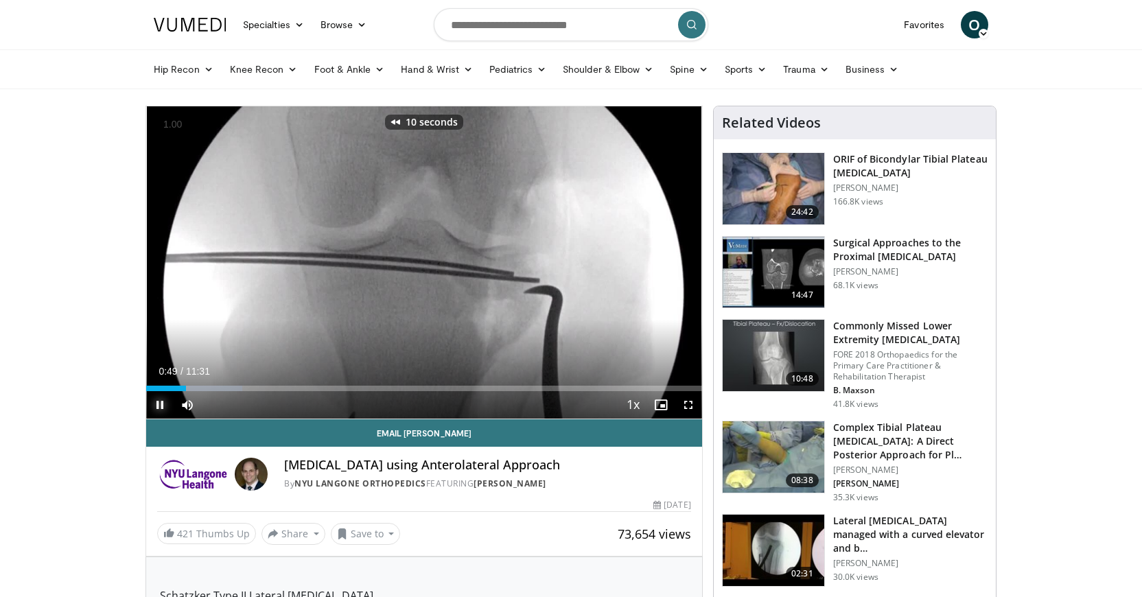
click at [158, 411] on span "Video Player" at bounding box center [159, 404] width 27 height 27
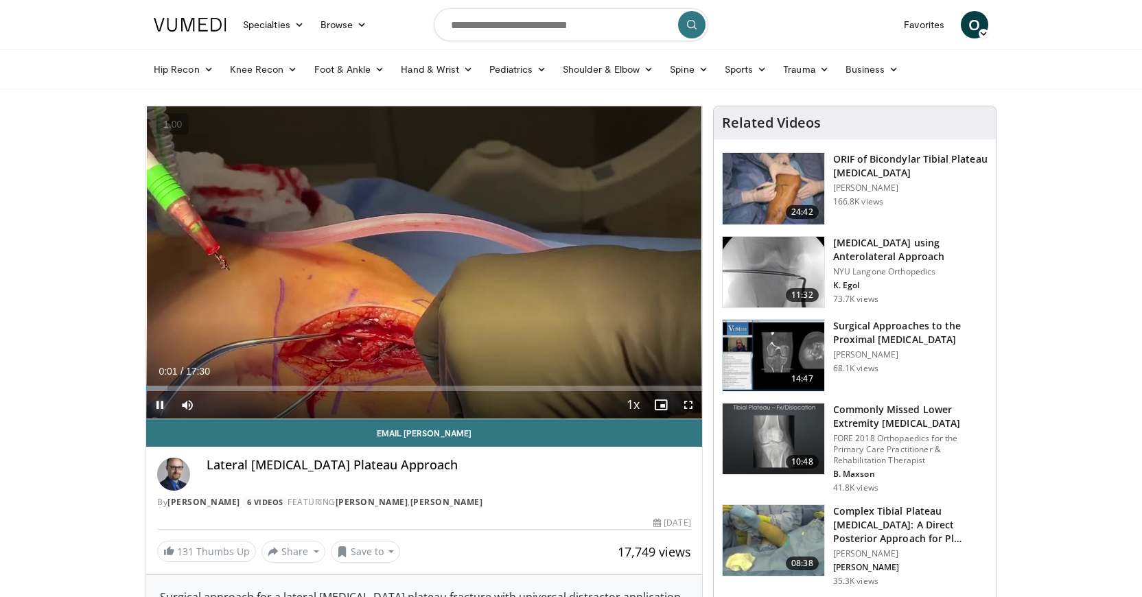
click at [163, 413] on span "Video Player" at bounding box center [159, 404] width 27 height 27
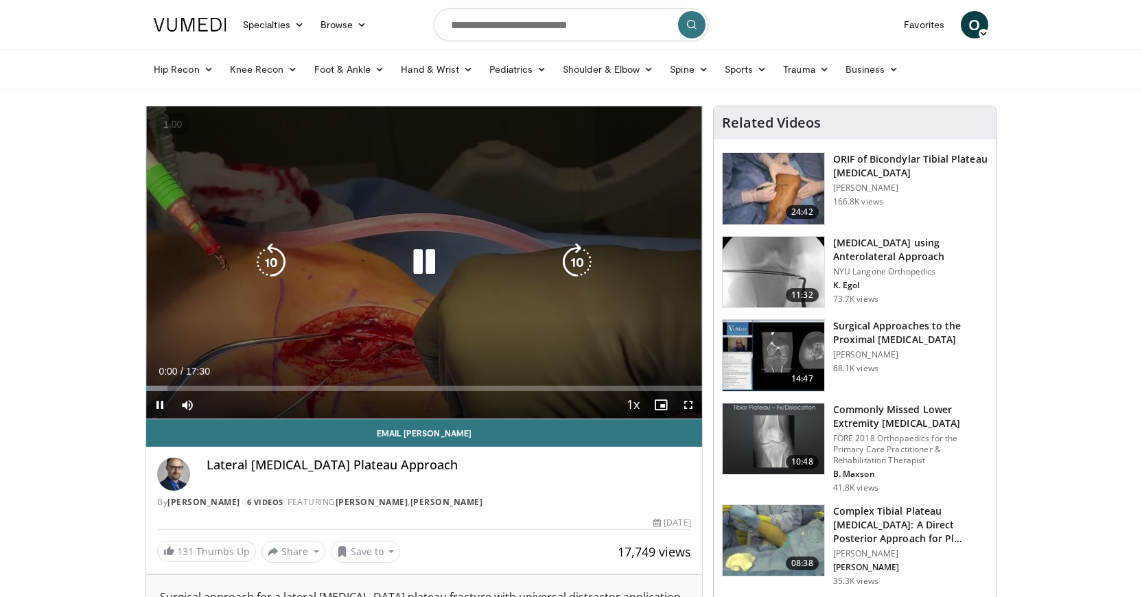
click at [429, 269] on icon "Video Player" at bounding box center [424, 262] width 38 height 38
